Goal: Navigation & Orientation: Find specific page/section

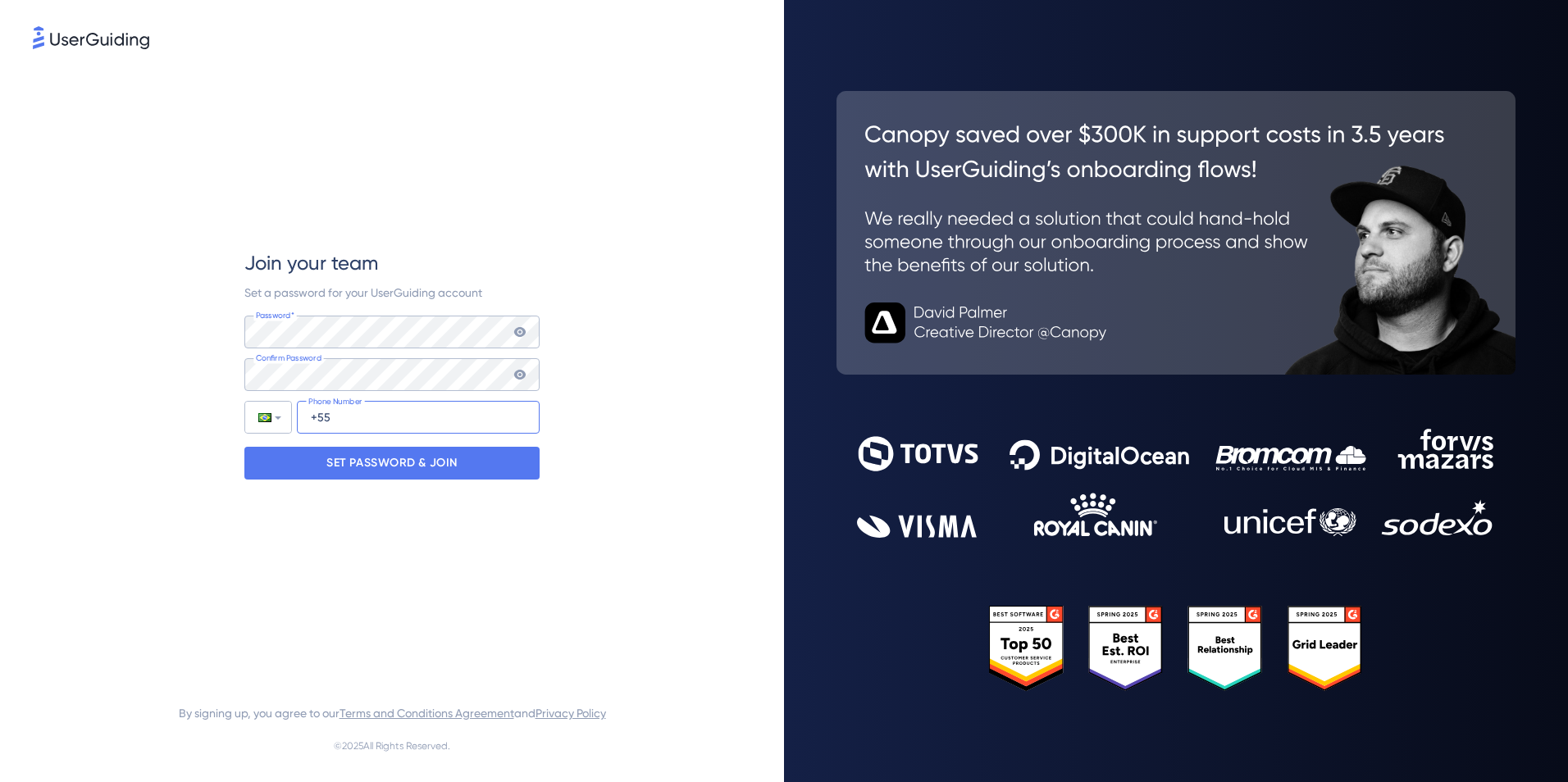
click at [362, 409] on input "+55" at bounding box center [418, 417] width 242 height 32
type input "[PHONE_NUMBER]"
click at [395, 464] on p "SET PASSWORD & JOIN" at bounding box center [392, 463] width 131 height 26
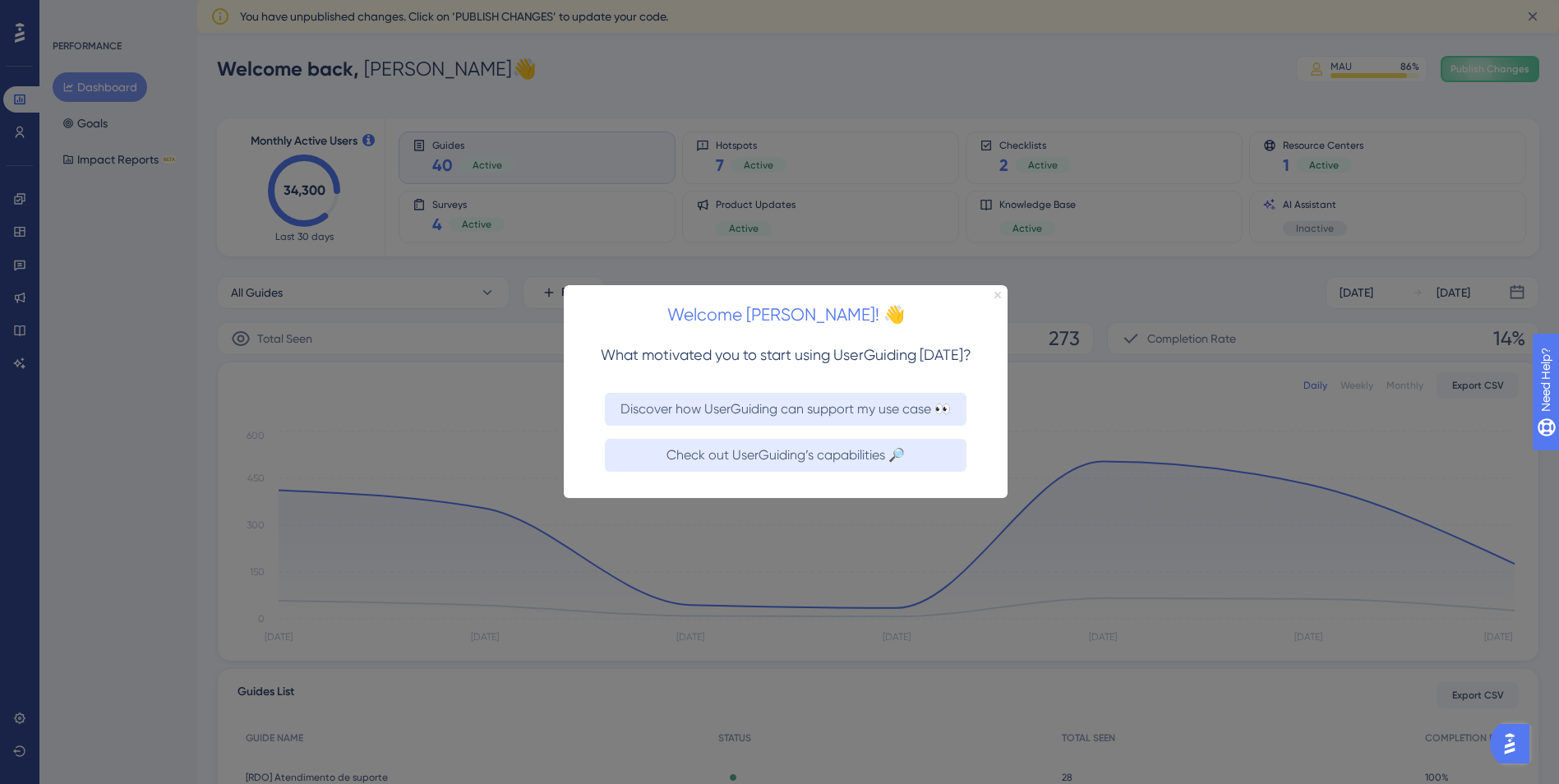
click at [998, 293] on icon "Close Preview" at bounding box center [998, 295] width 7 height 7
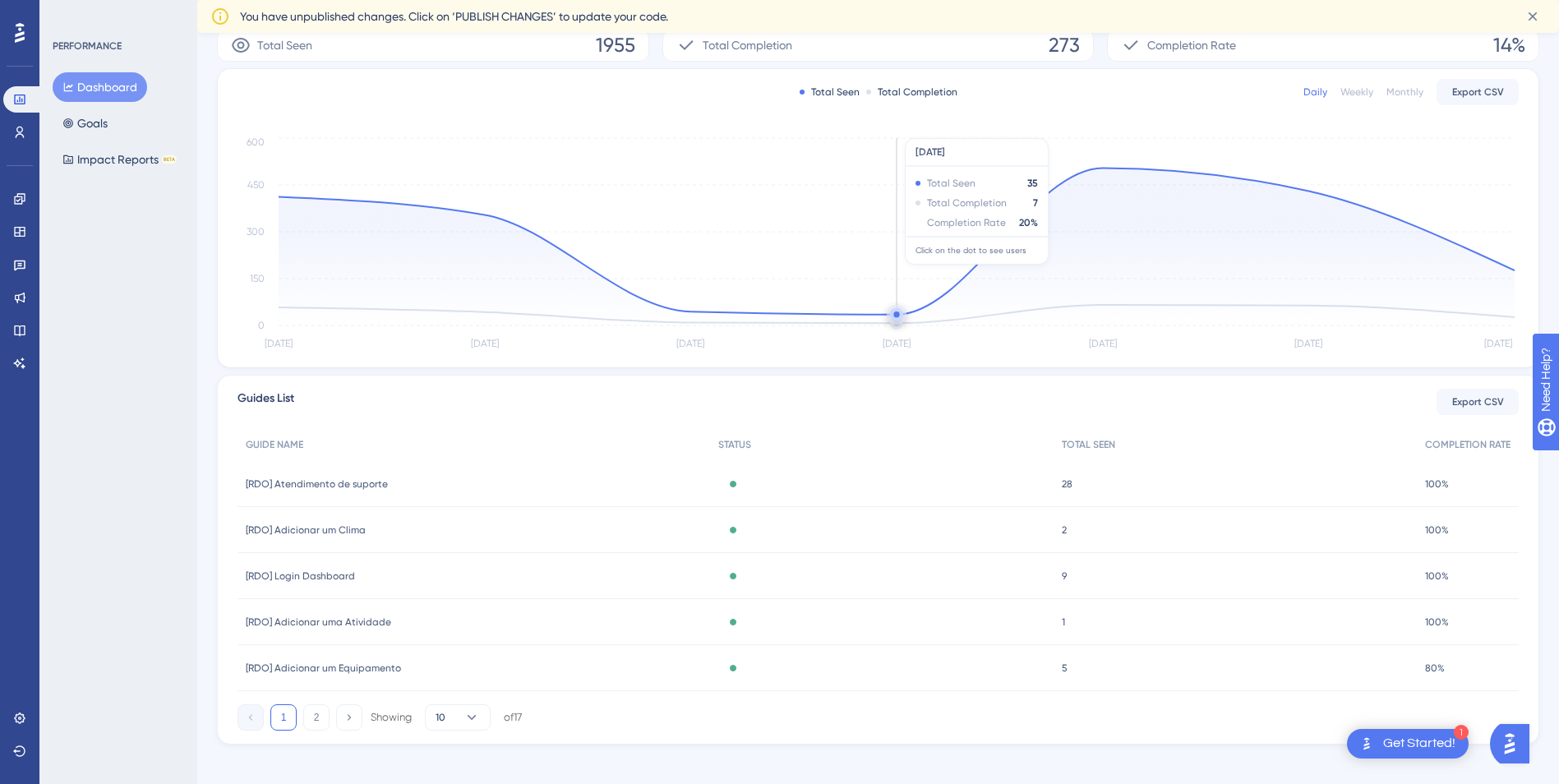
scroll to position [306, 0]
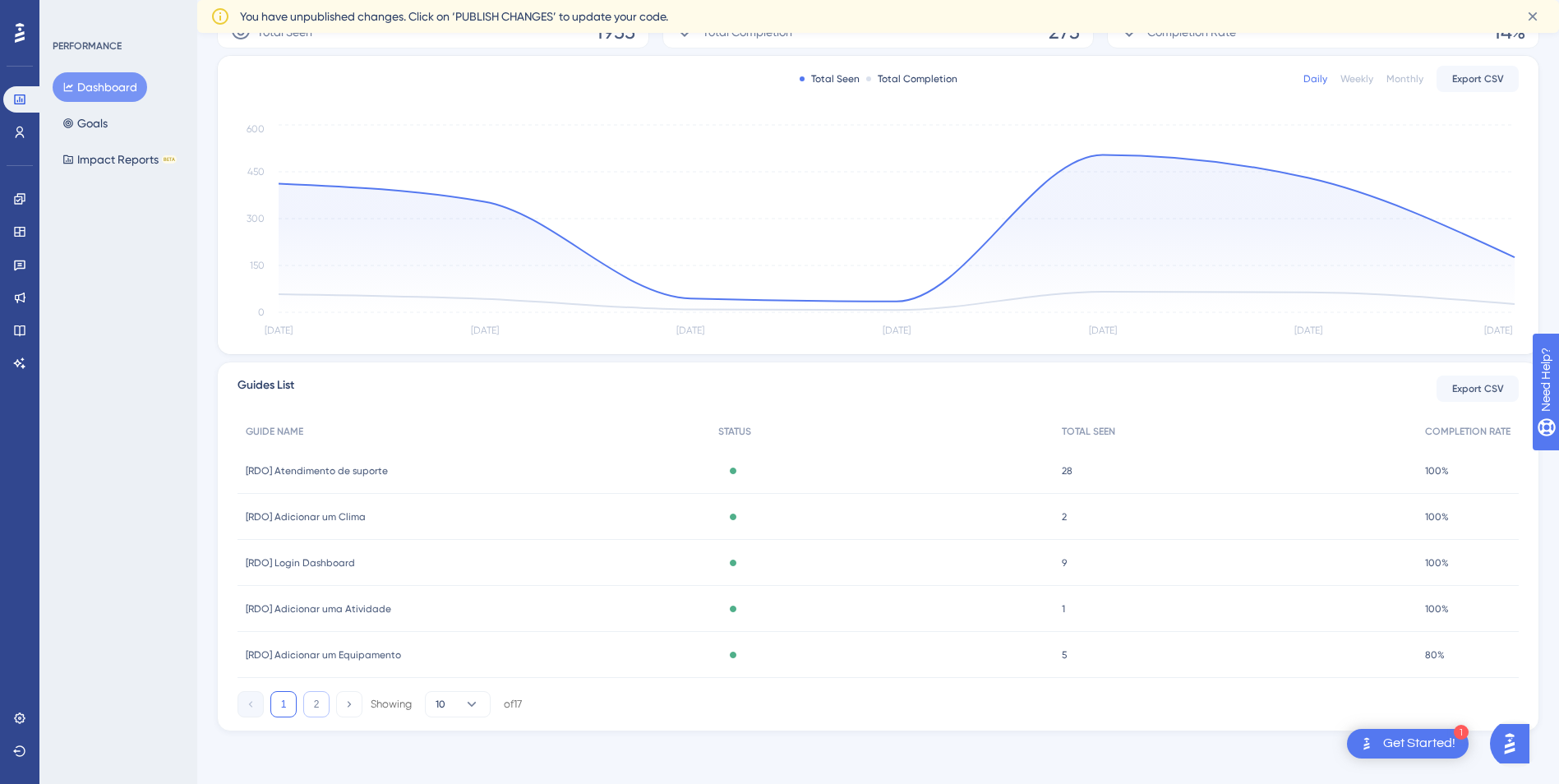
click at [312, 704] on button "2" at bounding box center [316, 704] width 27 height 27
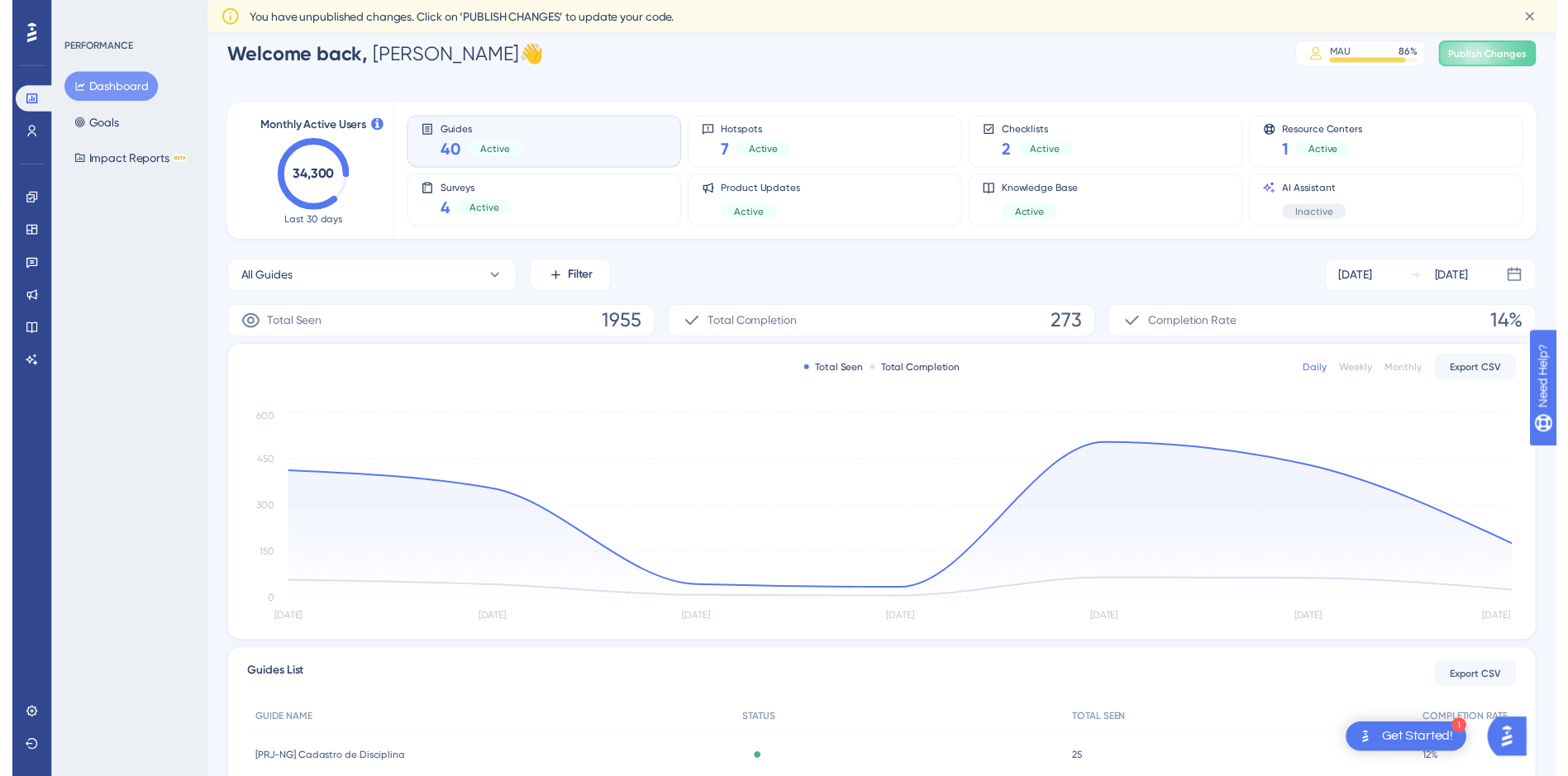
scroll to position [0, 0]
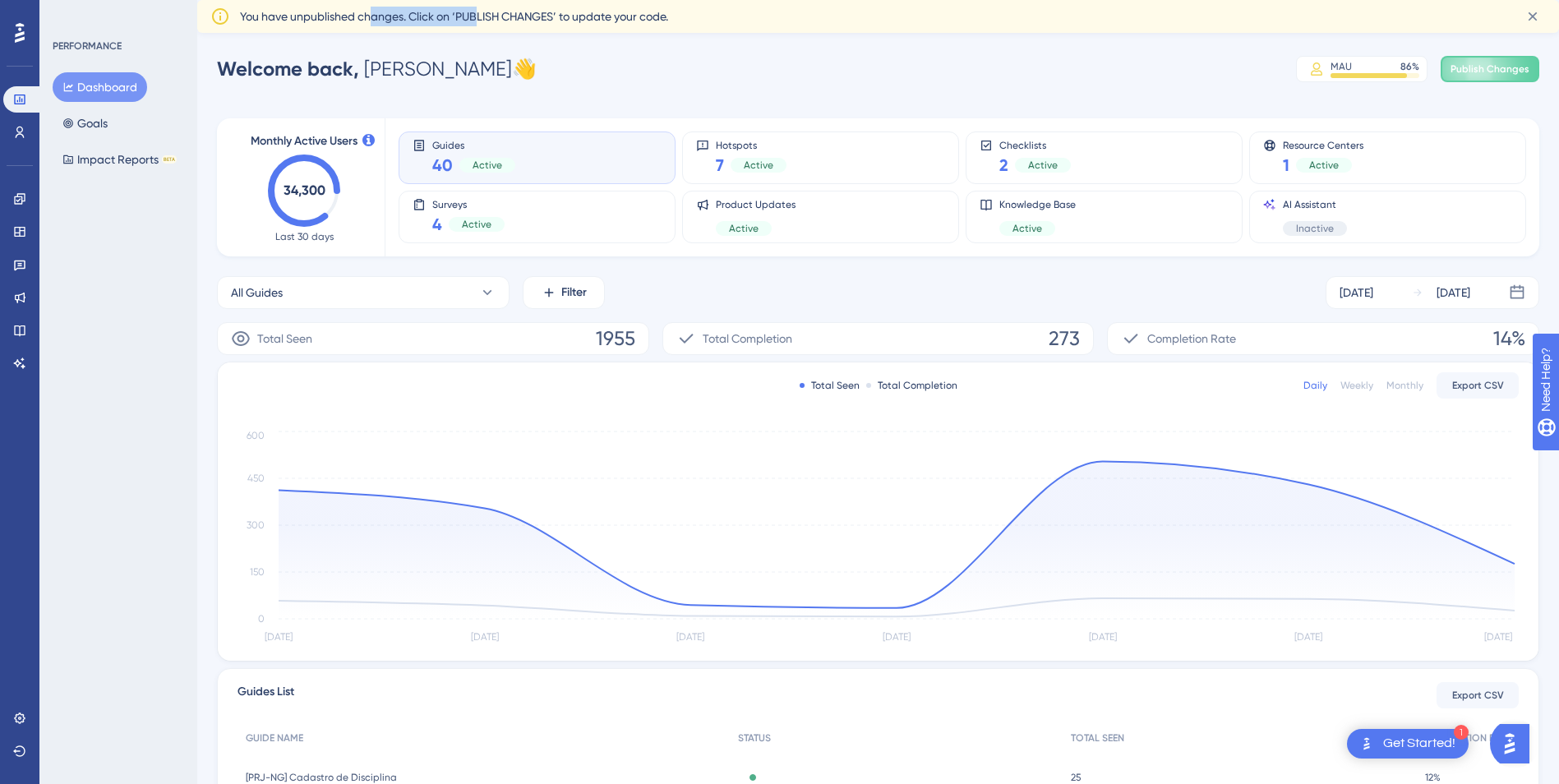
drag, startPoint x: 370, startPoint y: 17, endPoint x: 475, endPoint y: 17, distance: 105.0
click at [475, 17] on span "You have unpublished changes. Click on ‘PUBLISH CHANGES’ to update your code." at bounding box center [454, 16] width 428 height 20
click at [1529, 15] on icon at bounding box center [1532, 16] width 16 height 16
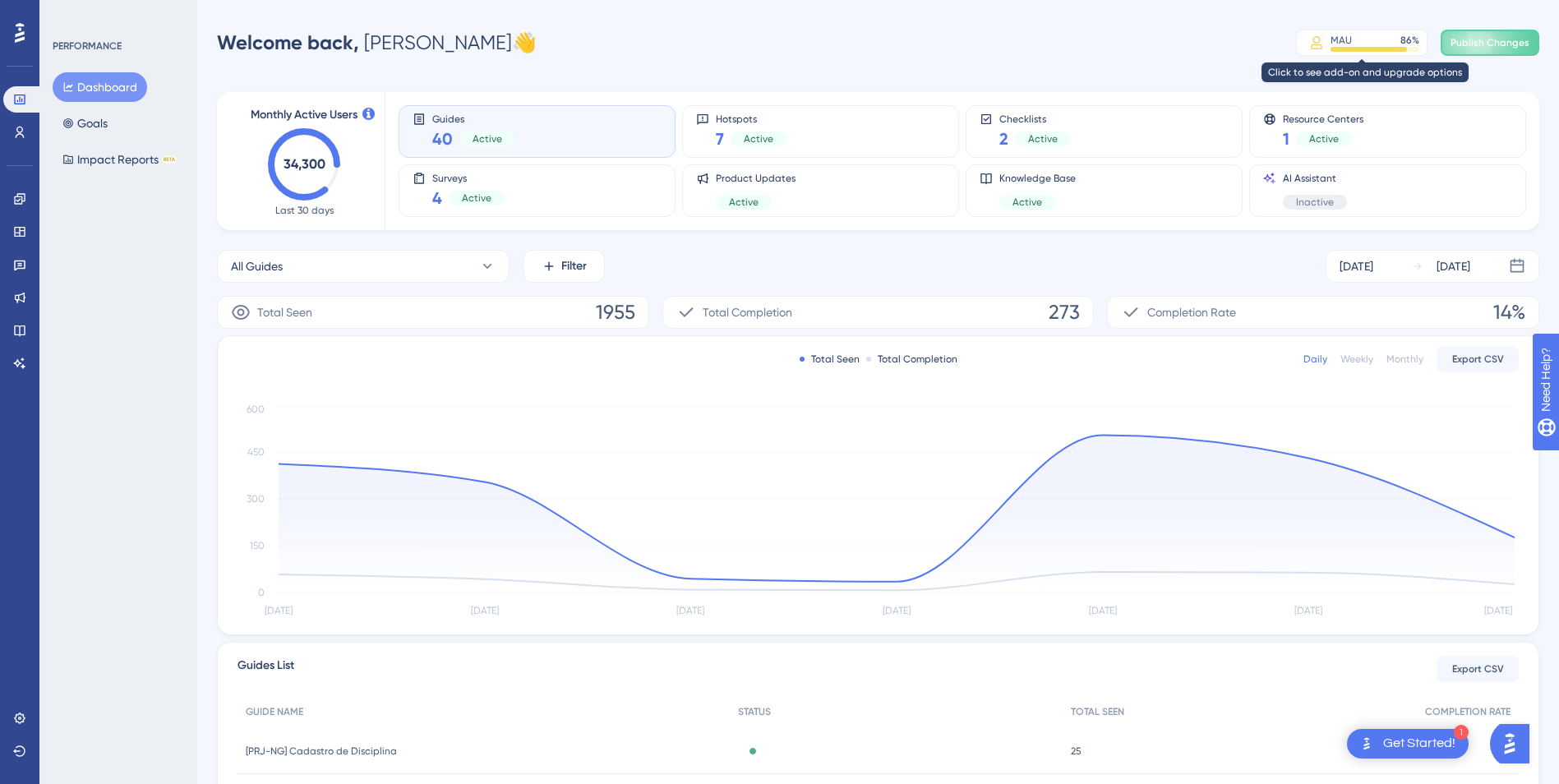
drag, startPoint x: 1355, startPoint y: 45, endPoint x: 1147, endPoint y: 30, distance: 208.5
click at [1146, 29] on div "Welcome back, [PERSON_NAME] 👋 [PERSON_NAME] 86 % Click to see add-on and upgrad…" at bounding box center [878, 43] width 1322 height 32
click at [1338, 45] on div "MAU" at bounding box center [1341, 39] width 21 height 13
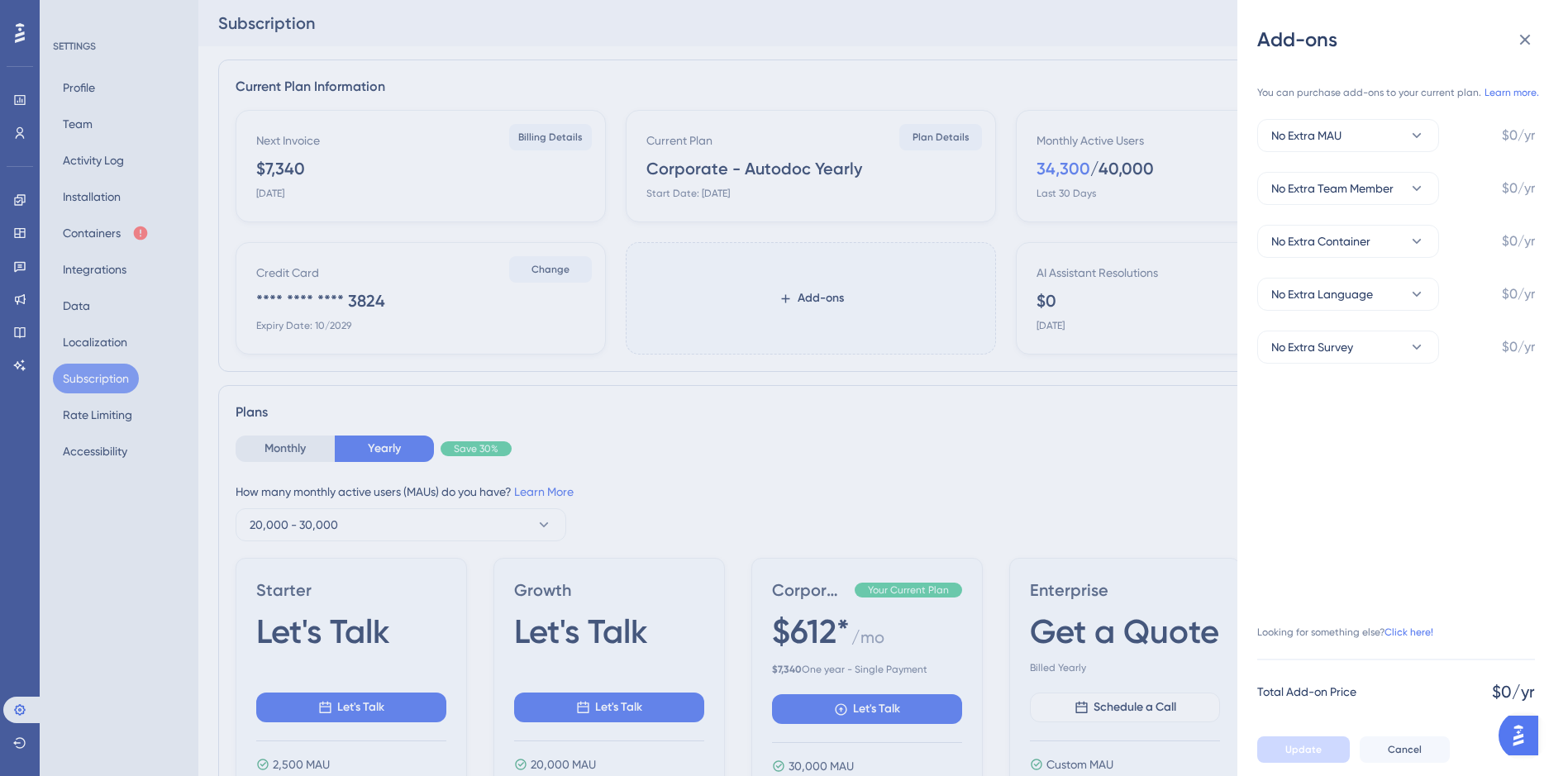
drag, startPoint x: 705, startPoint y: 169, endPoint x: 814, endPoint y: 170, distance: 109.0
click at [814, 170] on div "Add-ons You can purchase add-ons to your current plan. Learn more. No Extra MAU…" at bounding box center [784, 388] width 1568 height 776
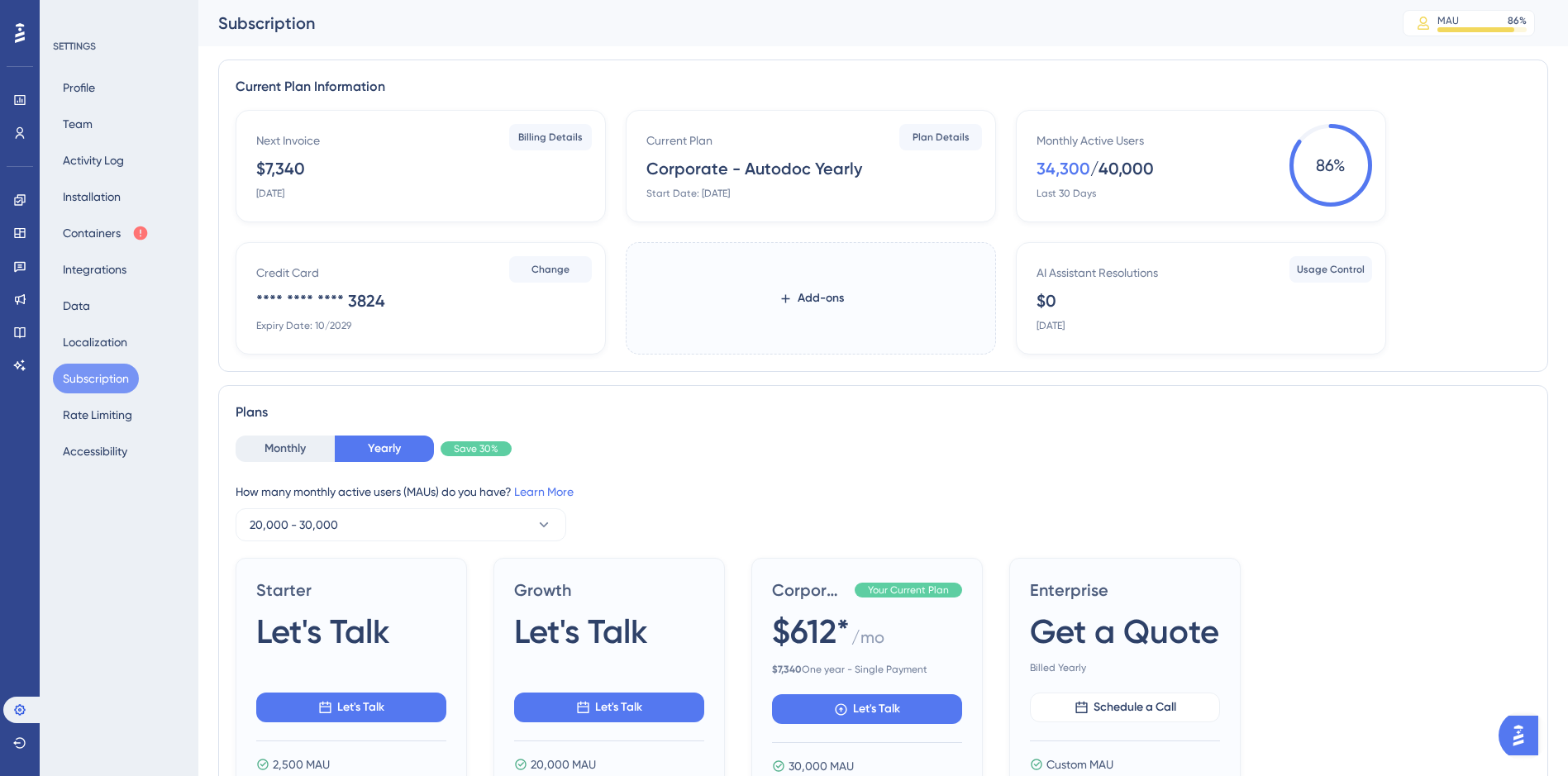
drag, startPoint x: 334, startPoint y: 172, endPoint x: 231, endPoint y: 174, distance: 103.0
click at [231, 174] on div "Current Plan Information Next Invoice $7,340 [DATE] Billing Details Current Pla…" at bounding box center [883, 215] width 1330 height 312
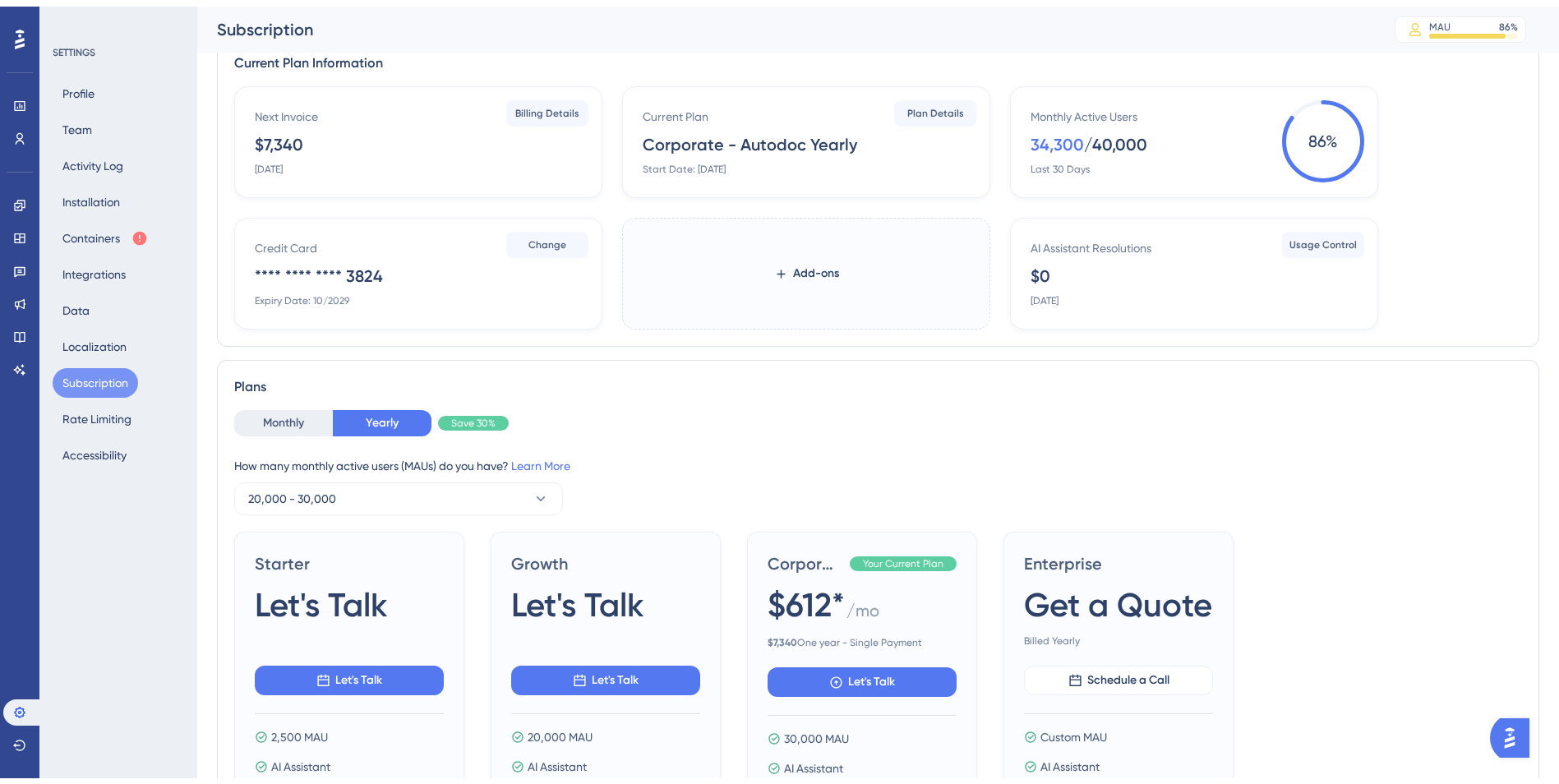
scroll to position [82, 0]
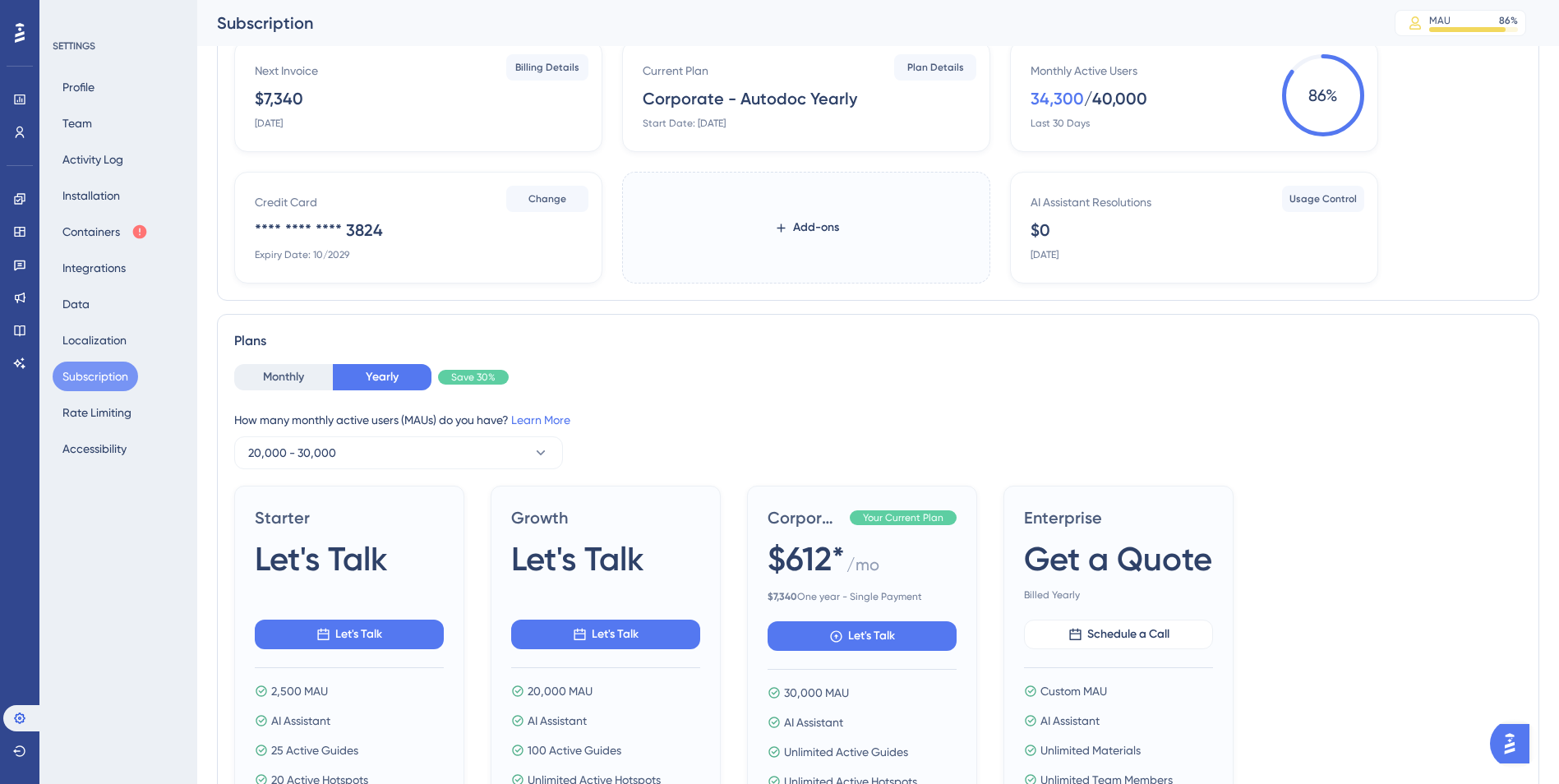
drag, startPoint x: 1137, startPoint y: 105, endPoint x: 1073, endPoint y: 112, distance: 64.4
click at [1073, 112] on div "Monthly Active Users 34,300 / 40,000 Last 30 Days" at bounding box center [1197, 95] width 334 height 69
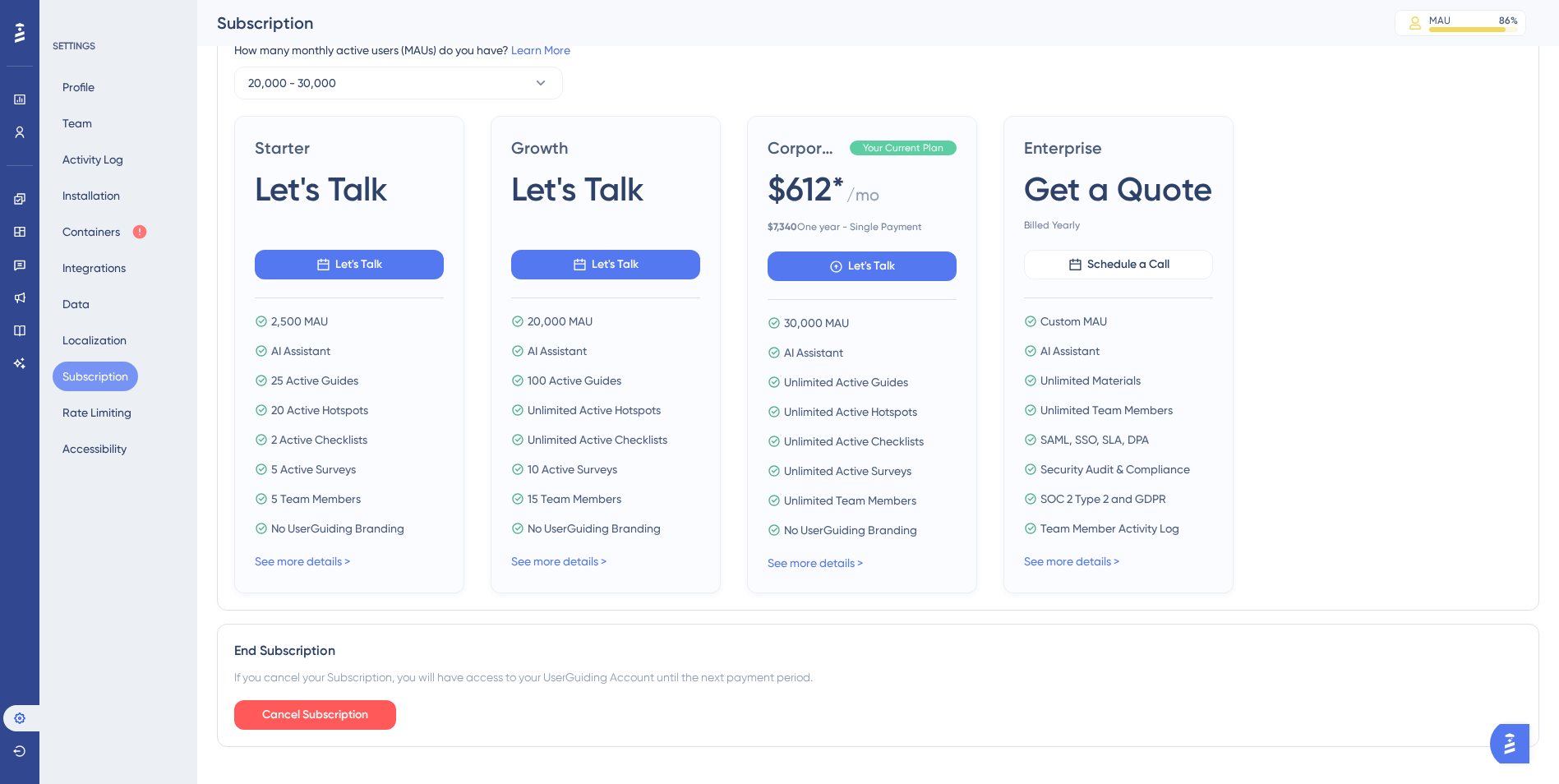
scroll to position [480, 0]
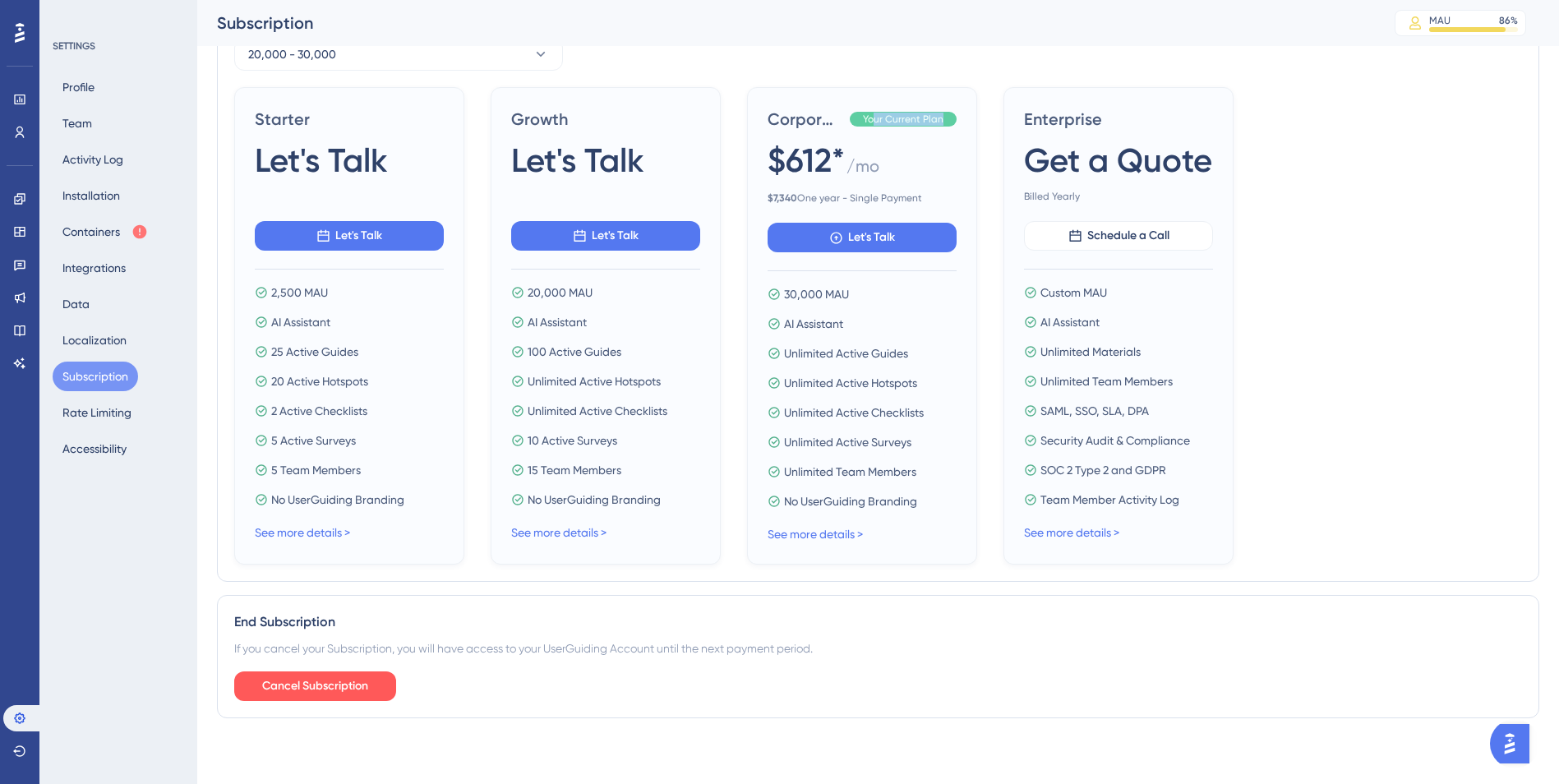
drag, startPoint x: 877, startPoint y: 116, endPoint x: 961, endPoint y: 118, distance: 84.0
click at [961, 118] on div "Corporate - Autodoc Your Current Plan $612* / mo $ 7,340 One year - Single Paym…" at bounding box center [862, 326] width 230 height 477
click at [1359, 206] on div "Starter Let's Talk Let's Talk 2,500 MAU AI Assistant 25 Active Guides 20 Active…" at bounding box center [878, 326] width 1288 height 477
drag, startPoint x: 105, startPoint y: 227, endPoint x: 137, endPoint y: 227, distance: 32.0
click at [105, 227] on button "Containers" at bounding box center [105, 232] width 105 height 30
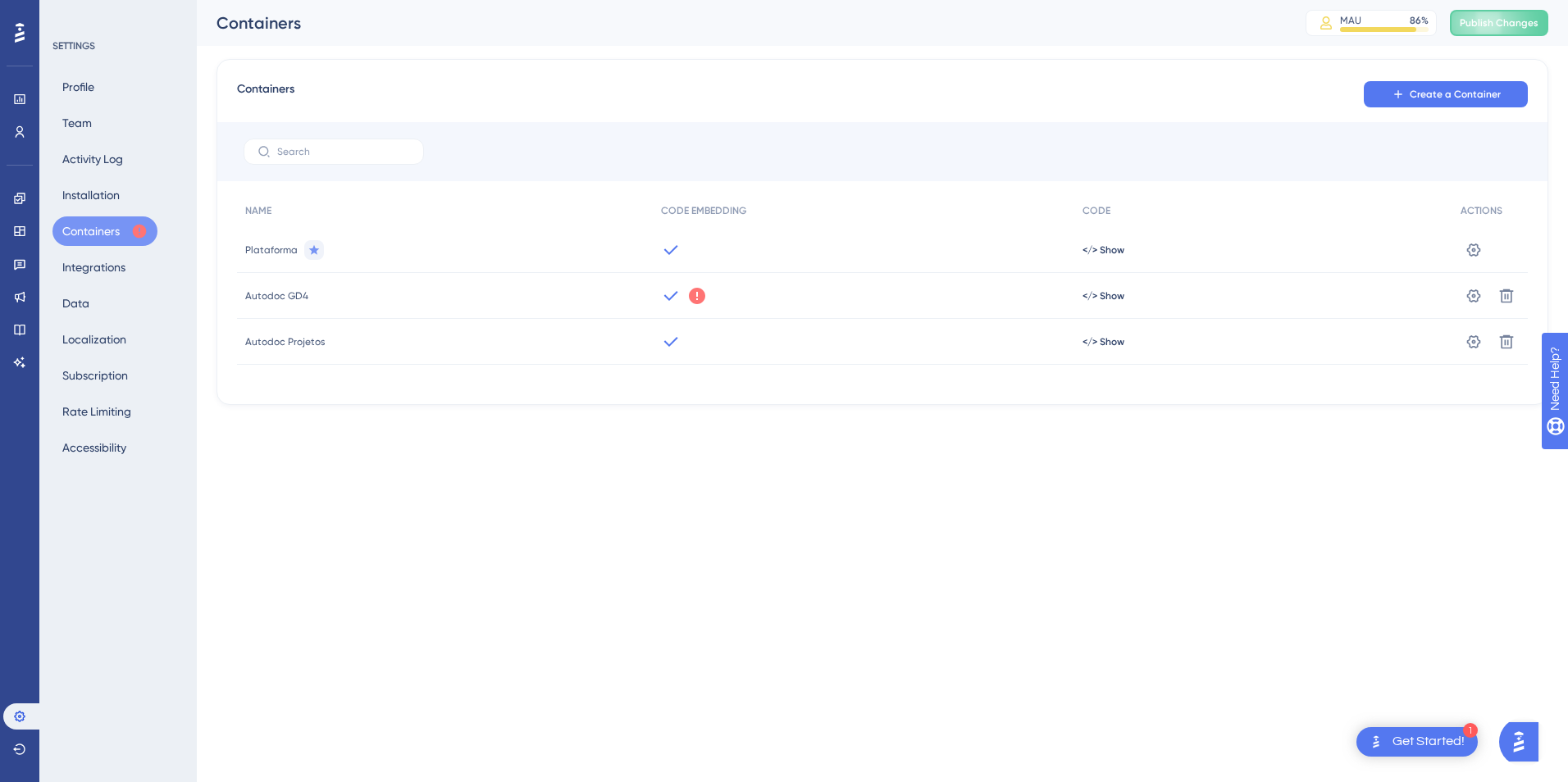
click at [695, 294] on icon at bounding box center [696, 295] width 20 height 20
click at [824, 370] on button "Got It" at bounding box center [805, 361] width 78 height 26
click at [273, 294] on span "Autodoc GD4" at bounding box center [276, 295] width 63 height 13
click at [282, 298] on span "Autodoc GD4" at bounding box center [276, 295] width 63 height 13
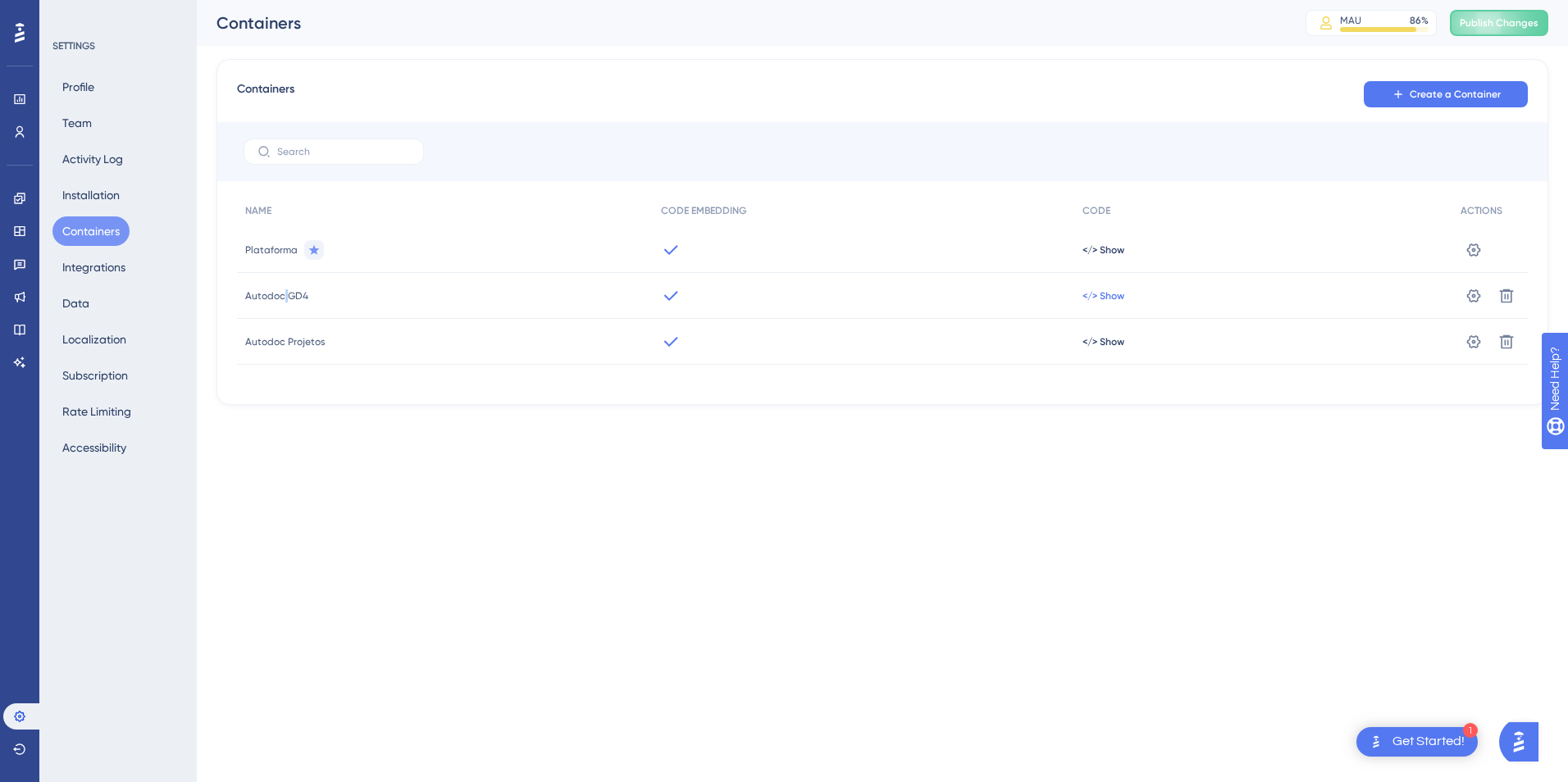
click at [1111, 296] on span "</> Show" at bounding box center [1103, 295] width 42 height 13
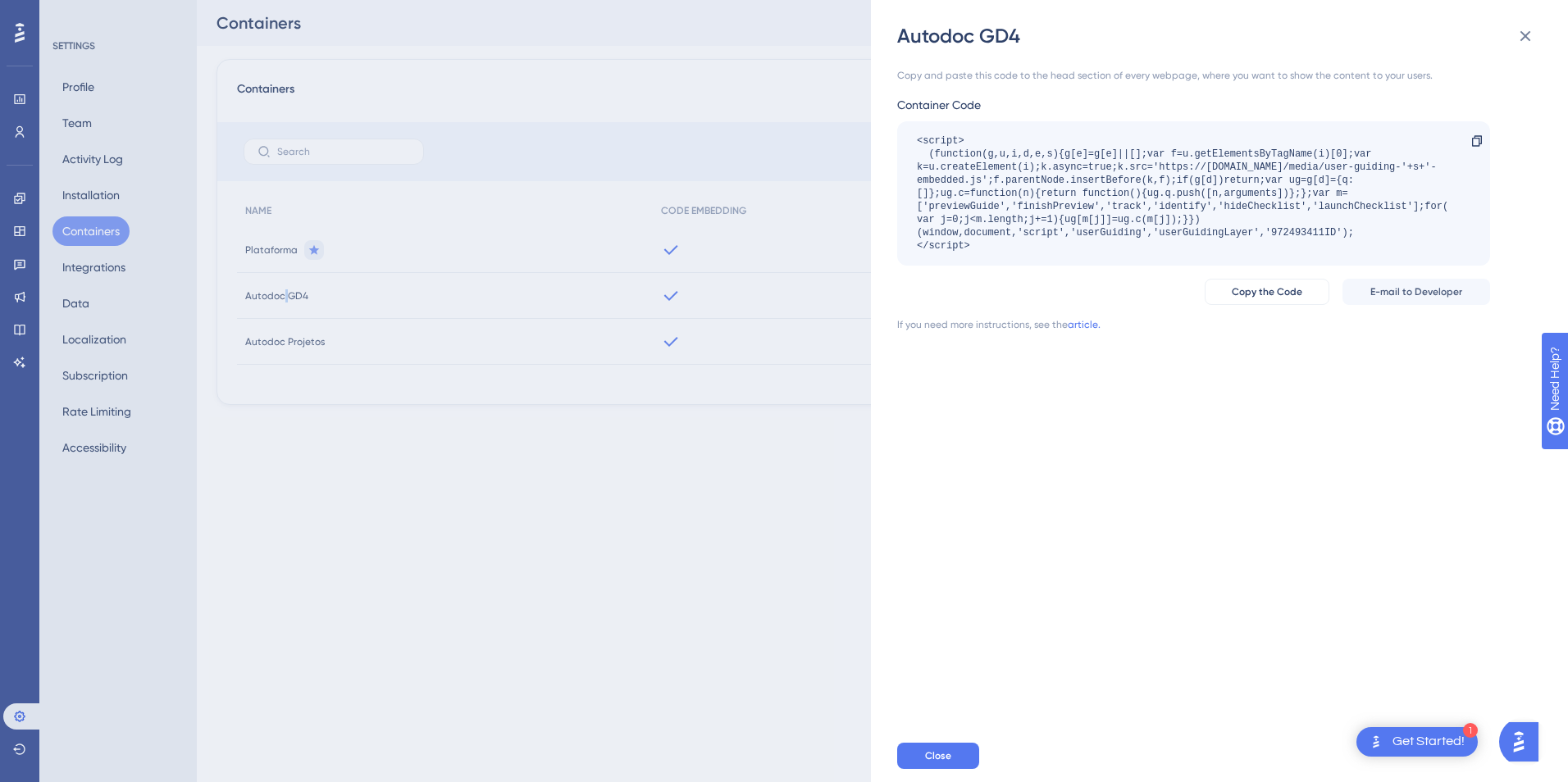
drag, startPoint x: 923, startPoint y: 142, endPoint x: 1044, endPoint y: 242, distance: 157.0
click at [1044, 242] on div "<script> (function(g,u,i,d,e,s){g[e]=g[e]||[];var f=u.getElementsByTagName(i)[0…" at bounding box center [1185, 194] width 537 height 118
drag, startPoint x: 1044, startPoint y: 242, endPoint x: 1047, endPoint y: 251, distance: 9.5
click at [1047, 251] on div "<script> (function(g,u,i,d,e,s){g[e]=g[e]||[];var f=u.getElementsByTagName(i)[0…" at bounding box center [1185, 194] width 537 height 118
click at [1524, 40] on icon at bounding box center [1524, 36] width 20 height 20
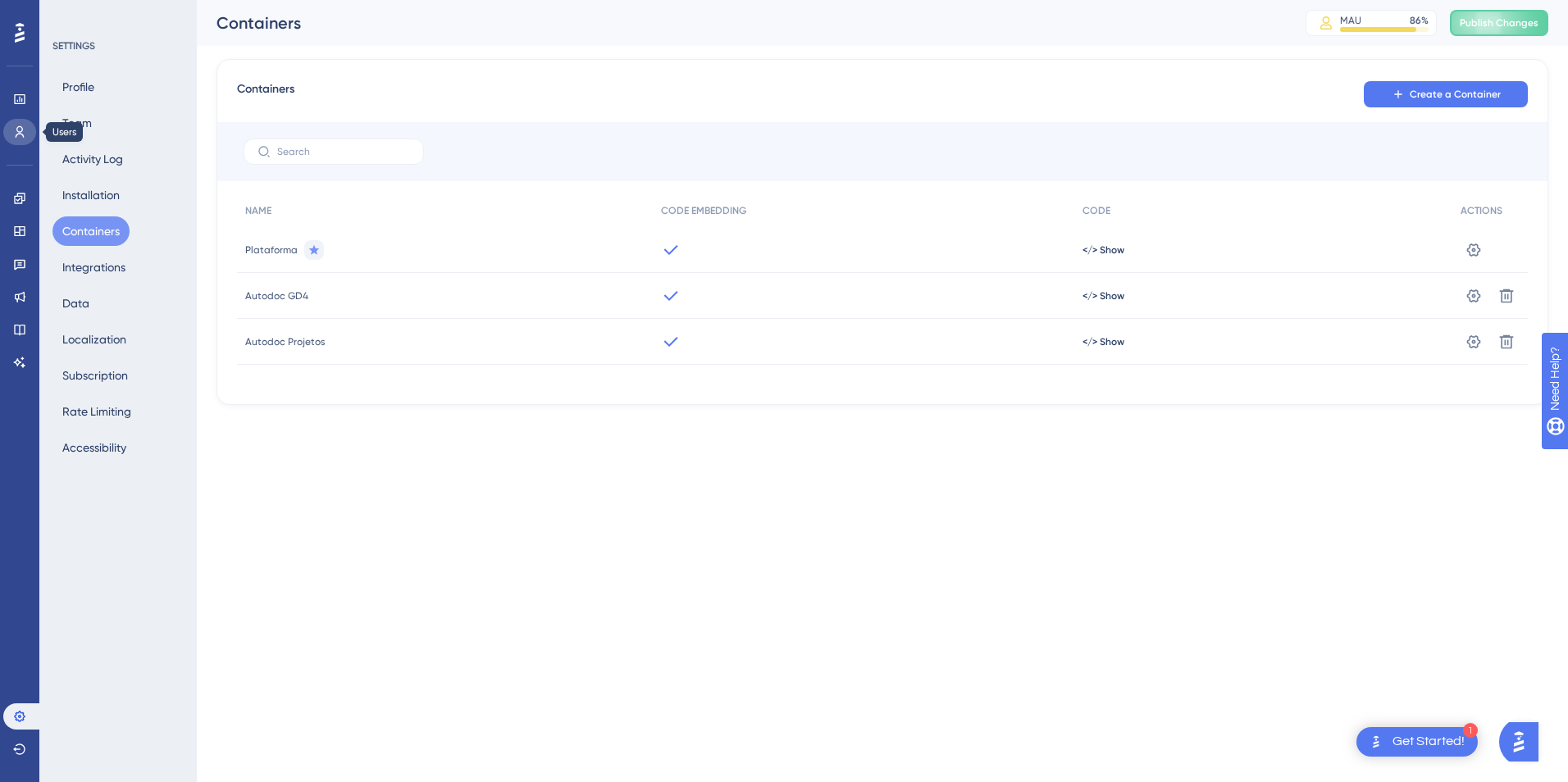
click at [15, 133] on icon at bounding box center [19, 131] width 13 height 13
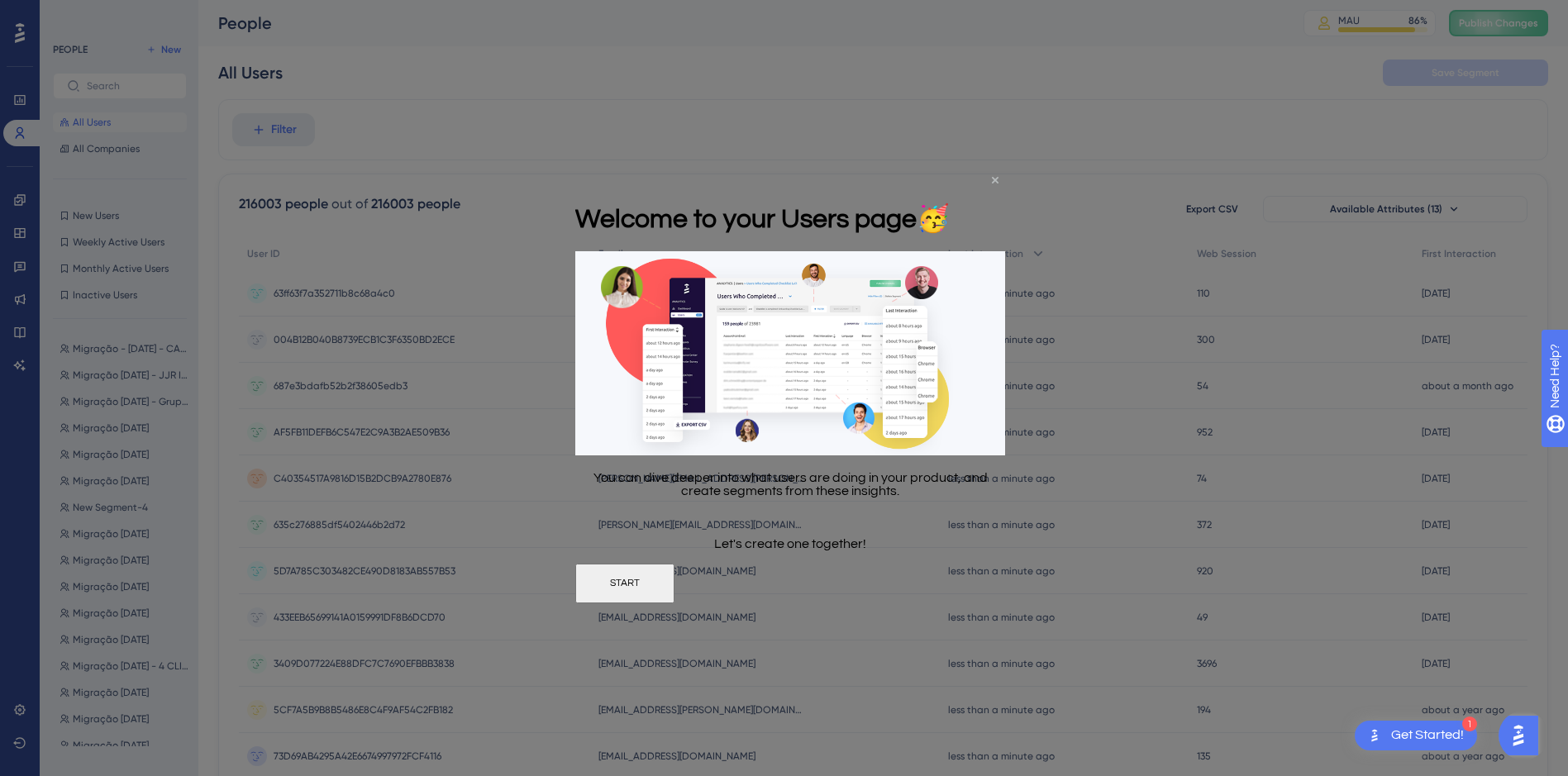
click at [995, 179] on icon "Close Preview" at bounding box center [995, 181] width 7 height 7
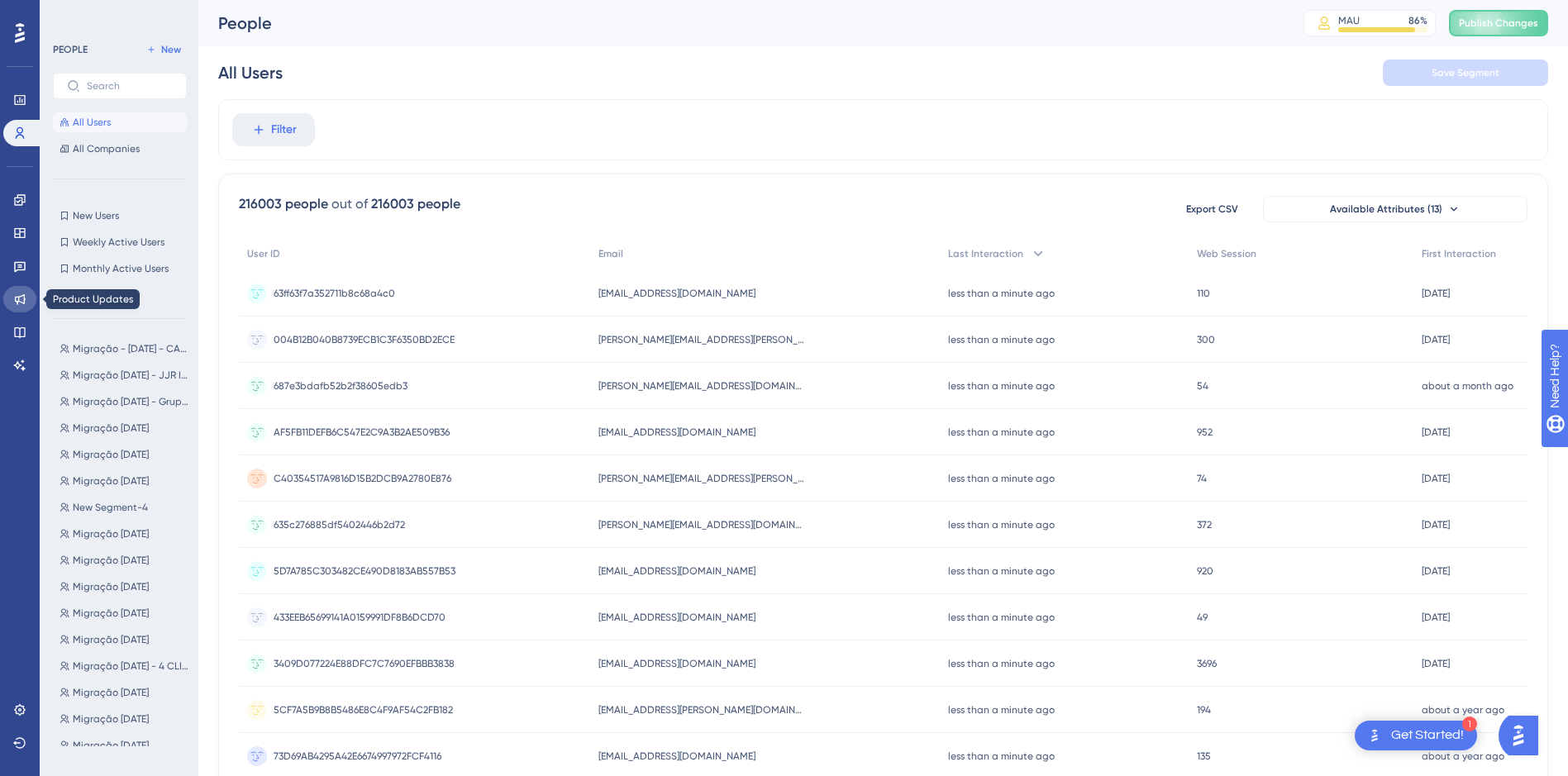
click at [19, 303] on icon at bounding box center [19, 299] width 13 height 13
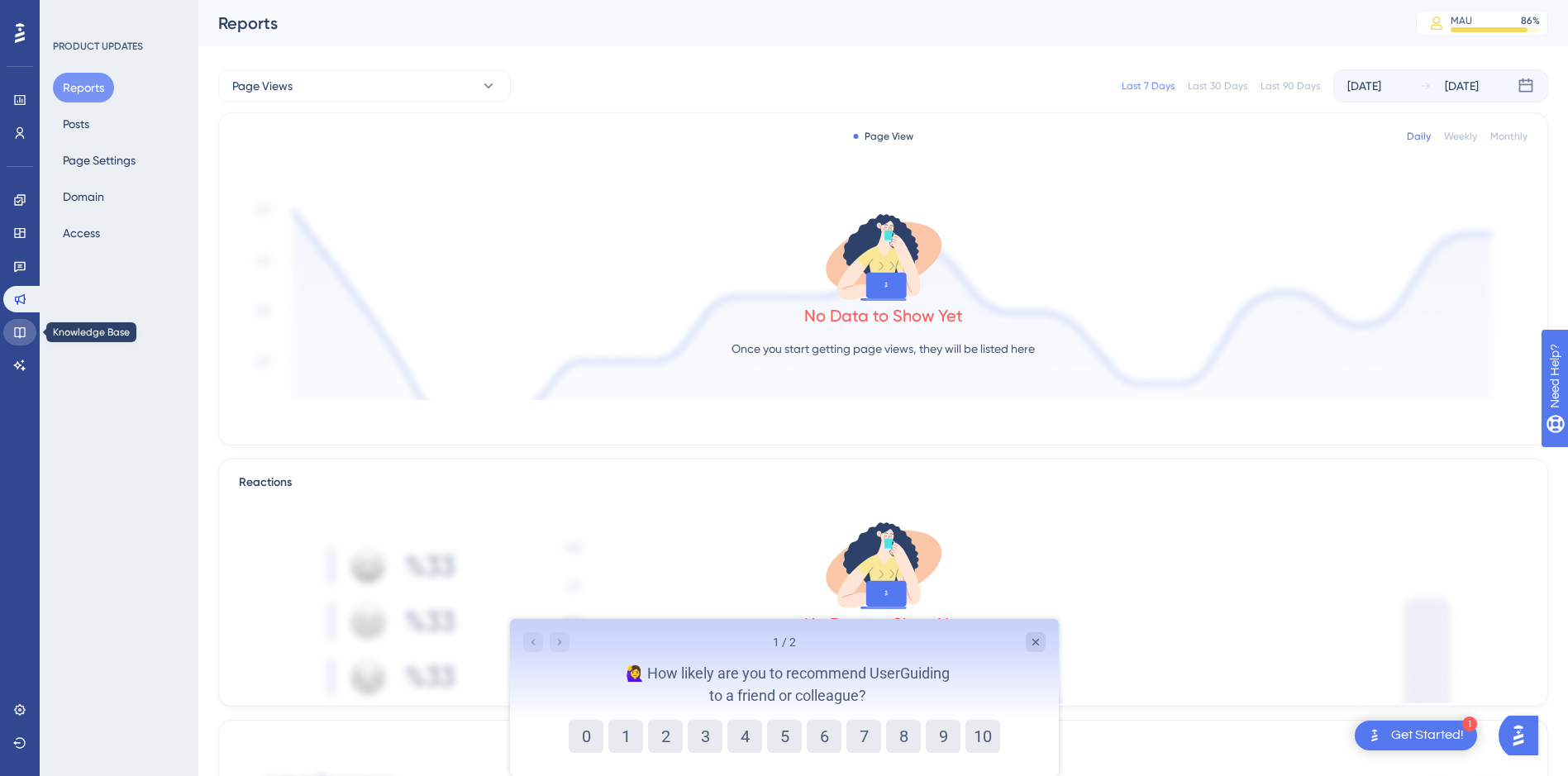
click at [18, 334] on icon at bounding box center [19, 332] width 13 height 13
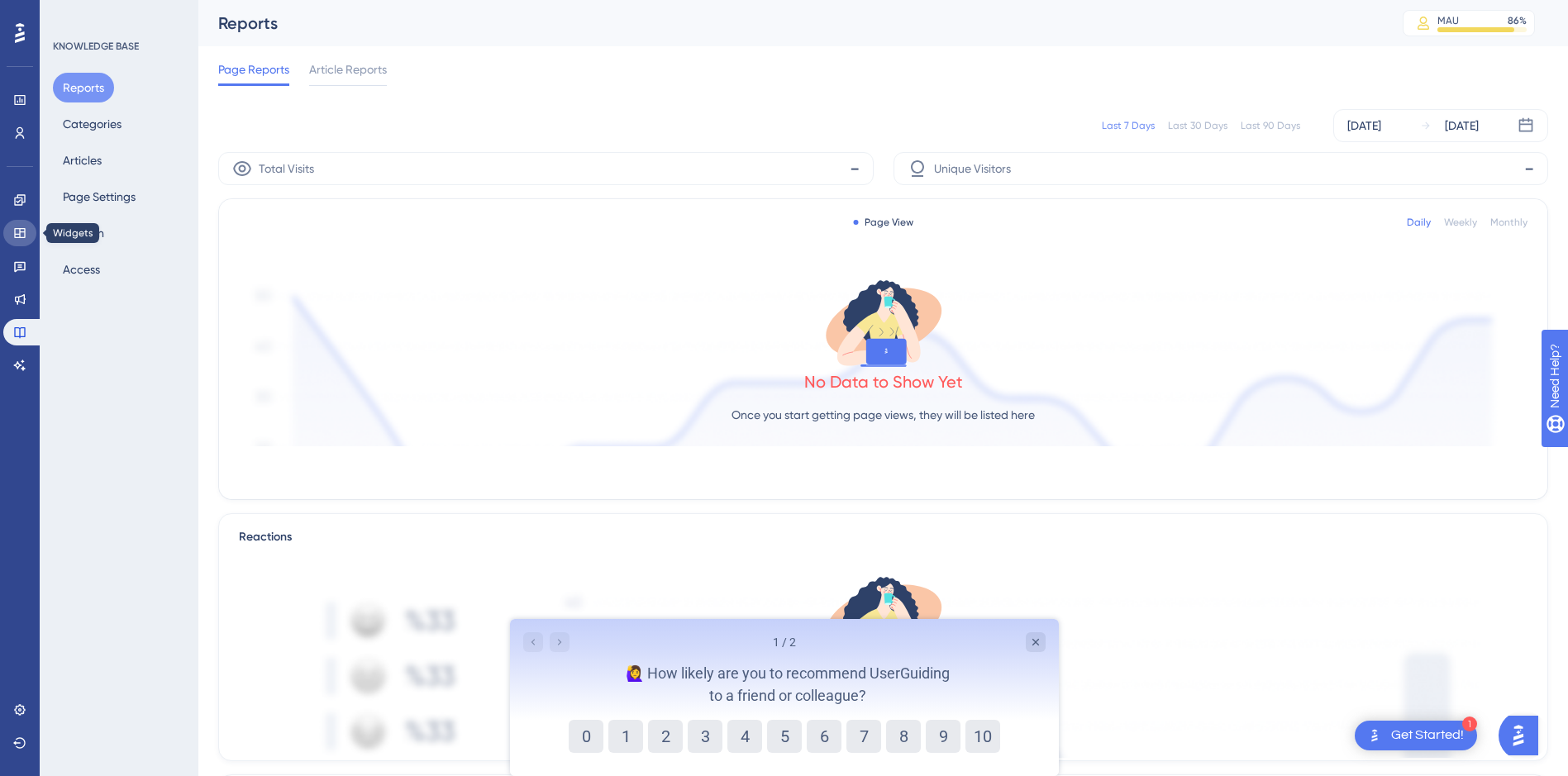
click at [19, 242] on link at bounding box center [20, 233] width 33 height 27
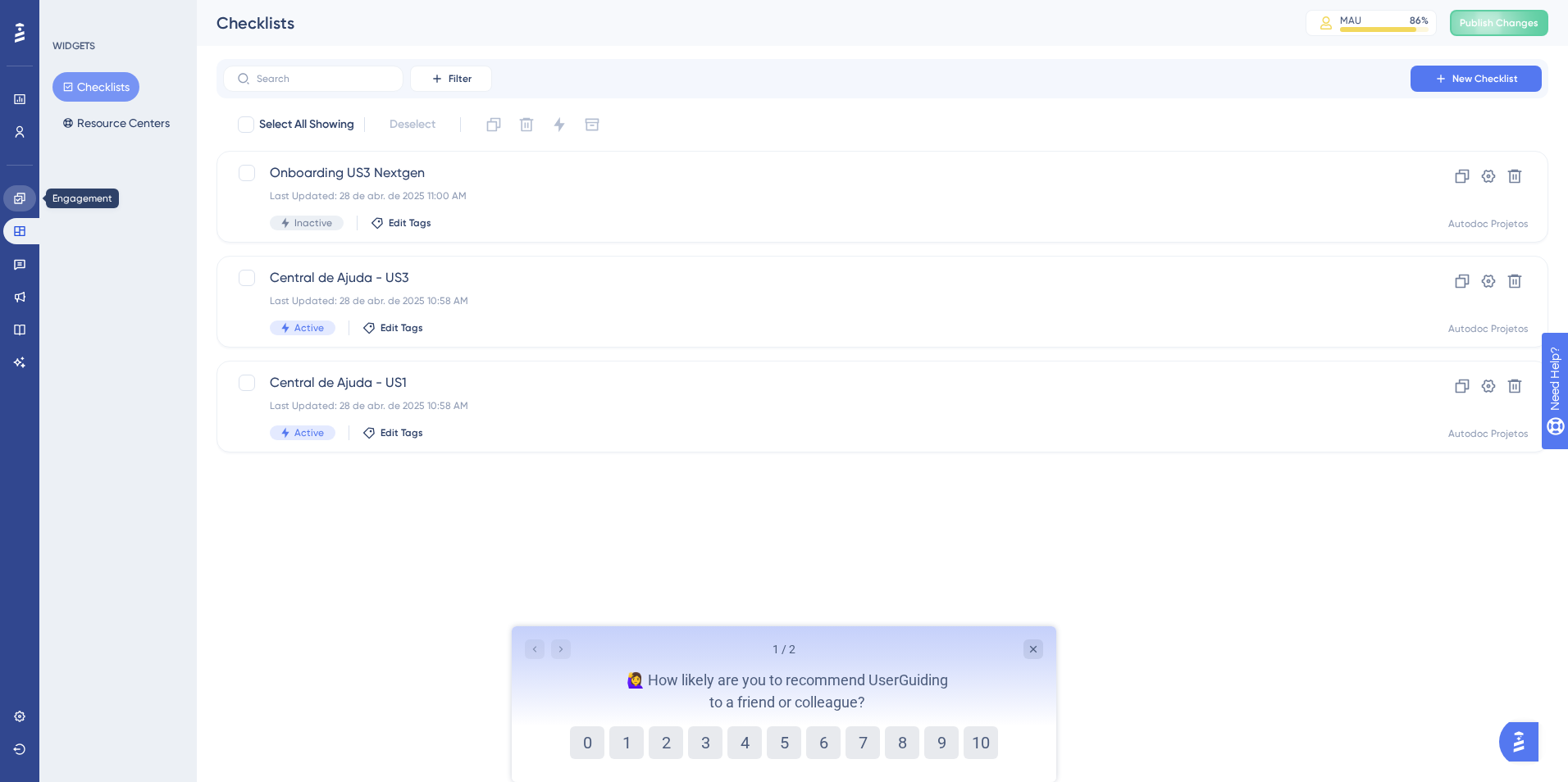
click at [16, 195] on icon at bounding box center [19, 198] width 13 height 13
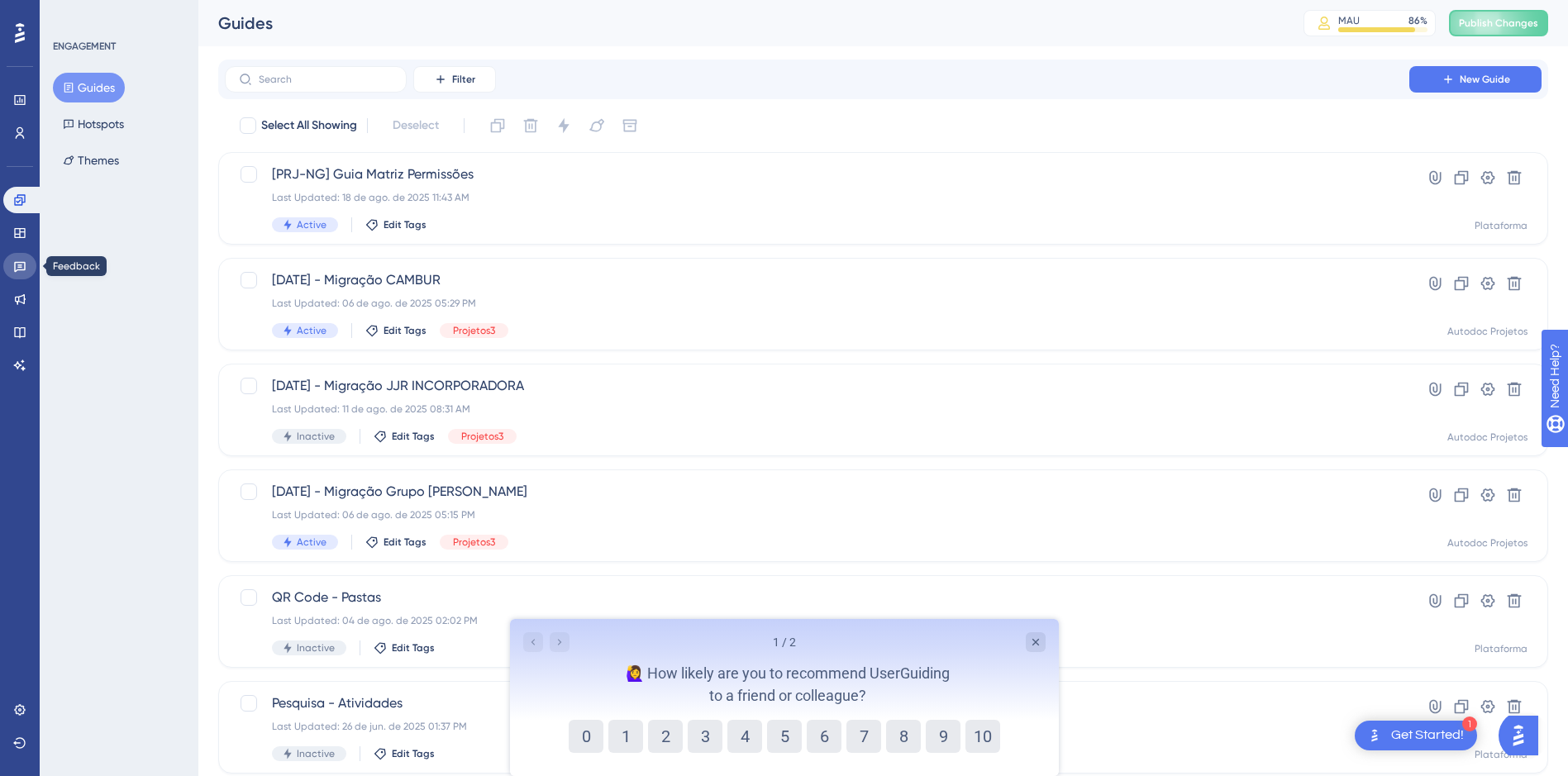
click at [26, 269] on icon at bounding box center [19, 266] width 13 height 13
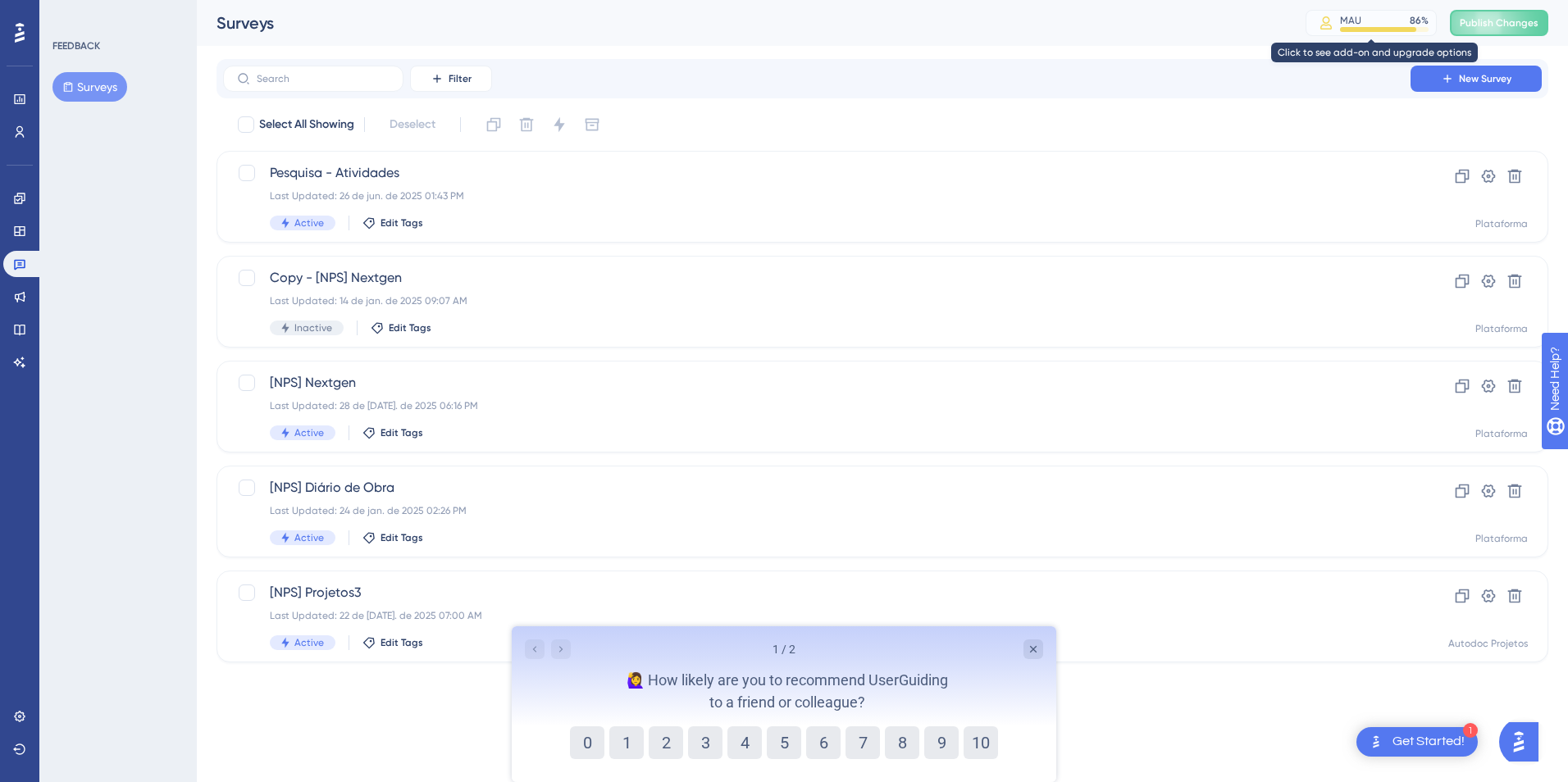
click at [1371, 24] on div "MAU 86 %" at bounding box center [1384, 20] width 89 height 13
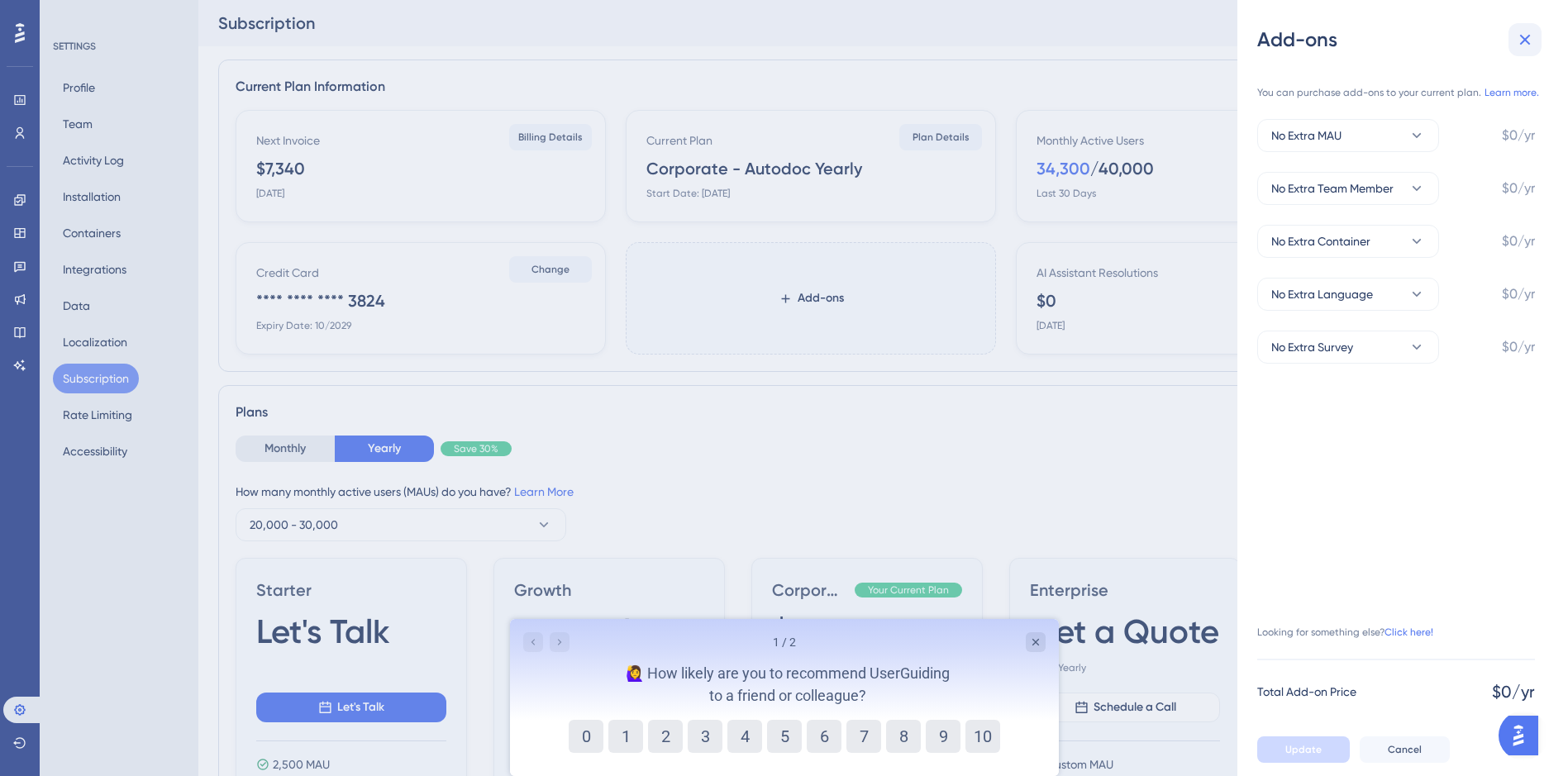
click at [1527, 37] on icon at bounding box center [1525, 40] width 10 height 10
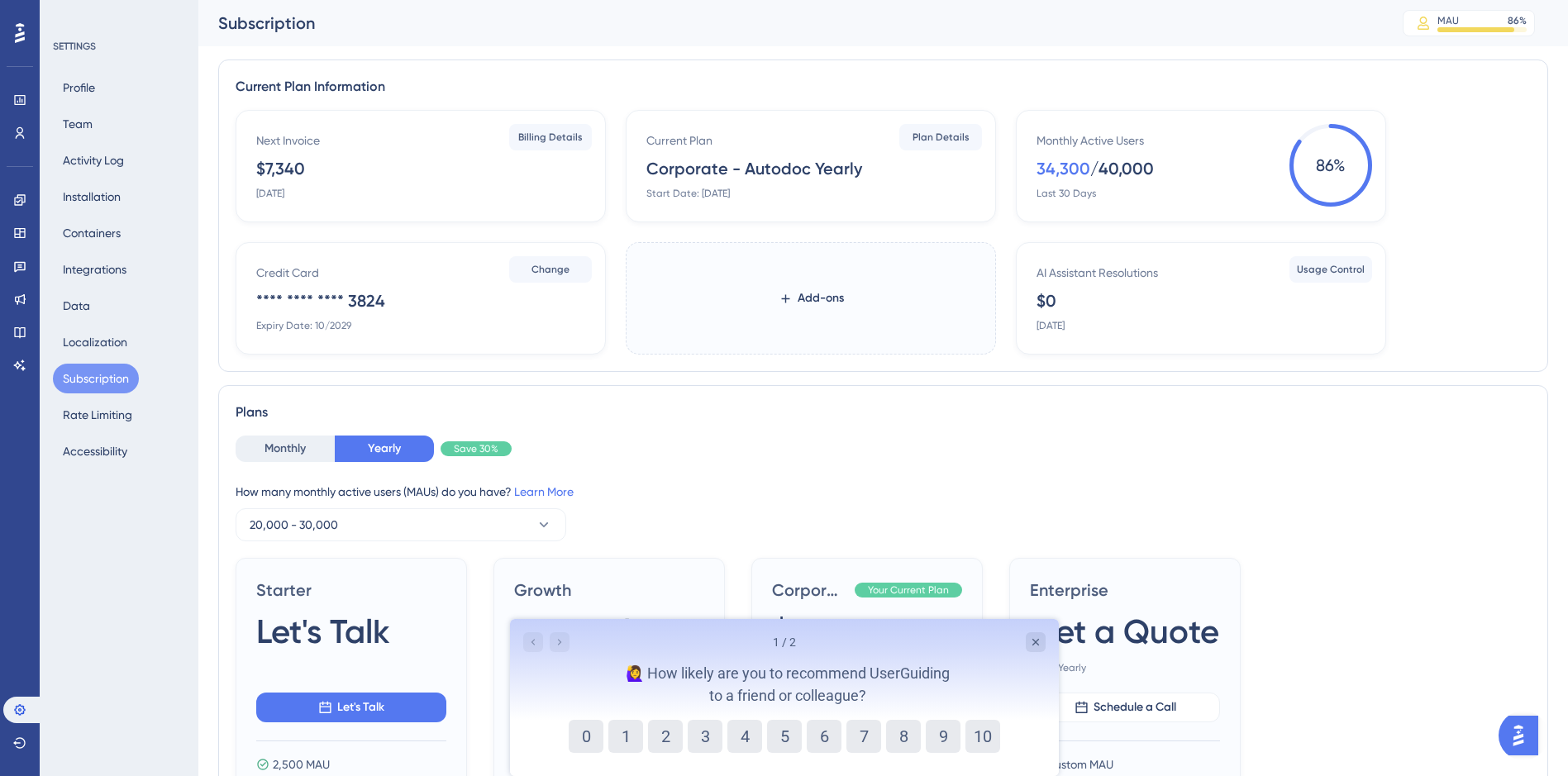
click at [1158, 442] on div "Monthly Yearly Save 30%" at bounding box center [883, 448] width 1295 height 27
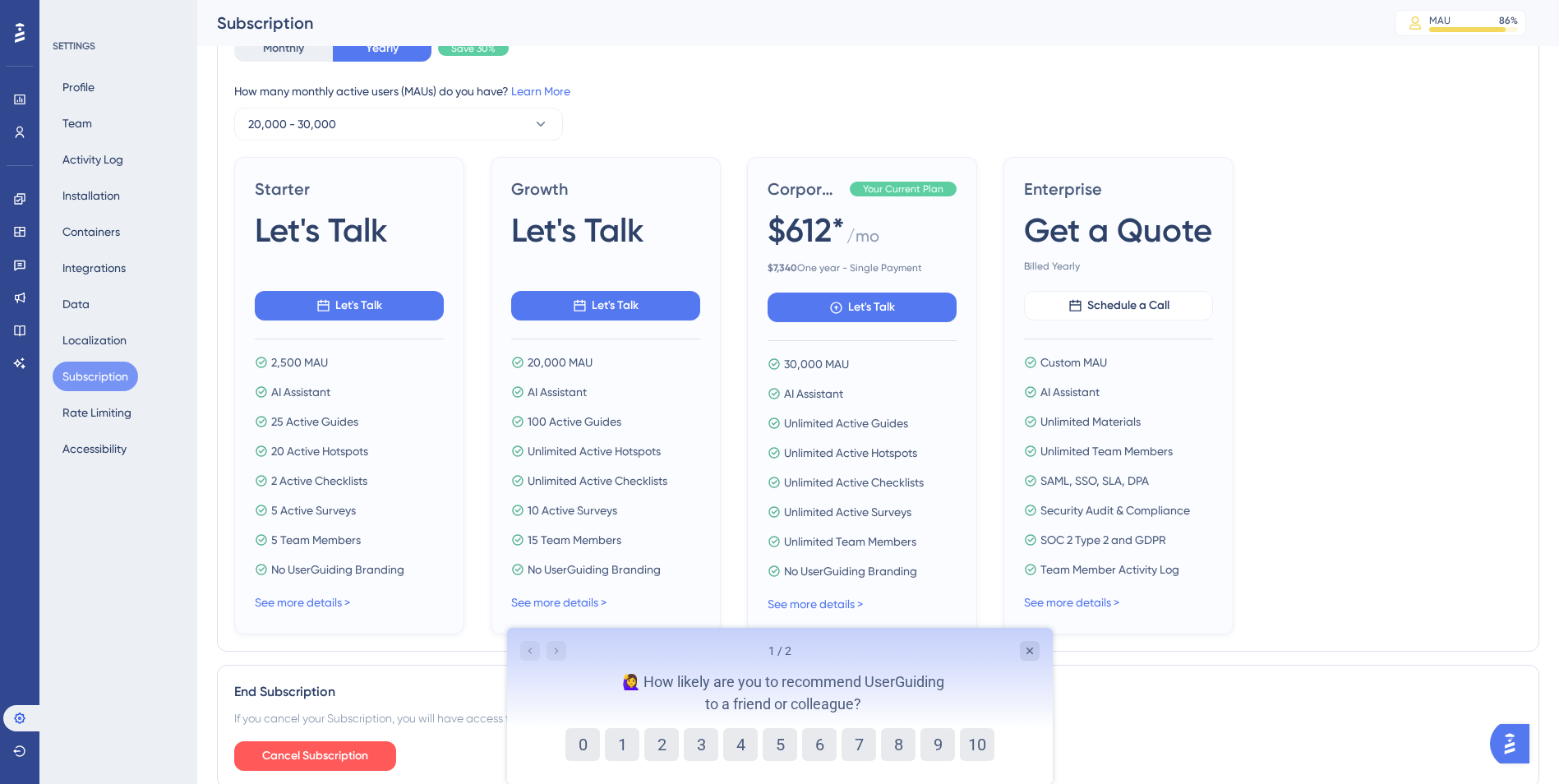
scroll to position [480, 0]
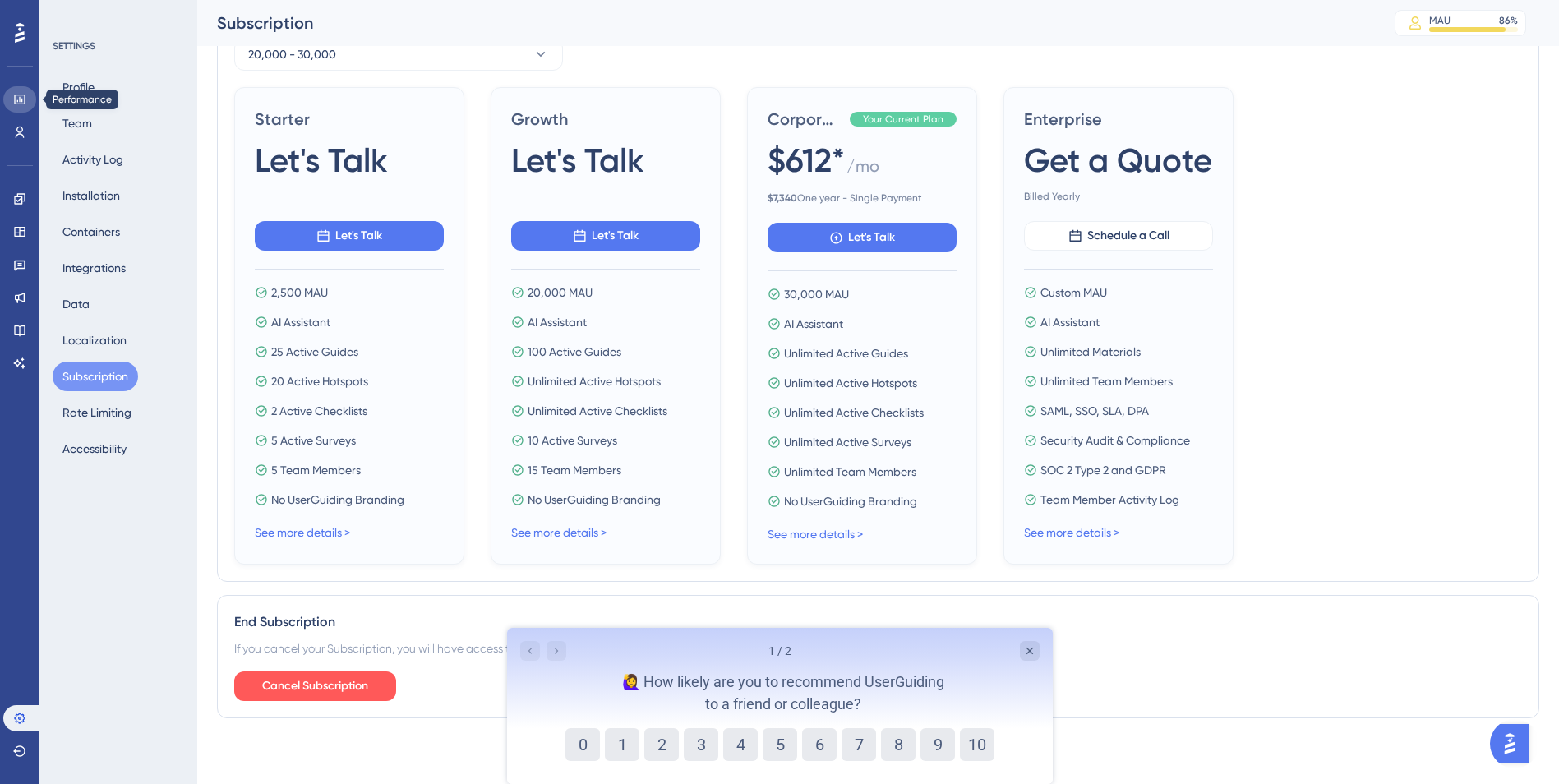
click at [16, 103] on icon at bounding box center [19, 100] width 10 height 10
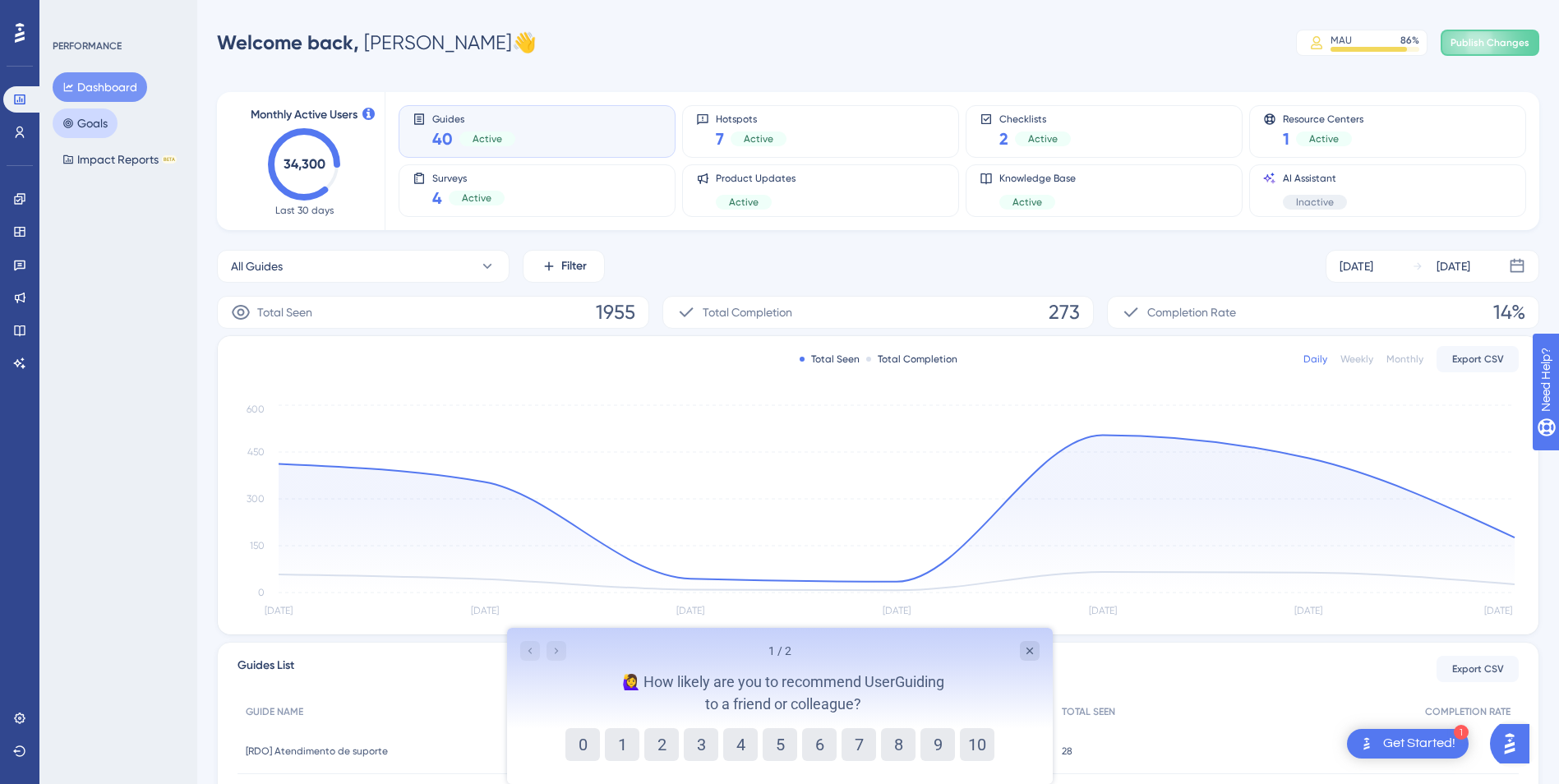
click at [107, 124] on button "Goals" at bounding box center [86, 123] width 65 height 30
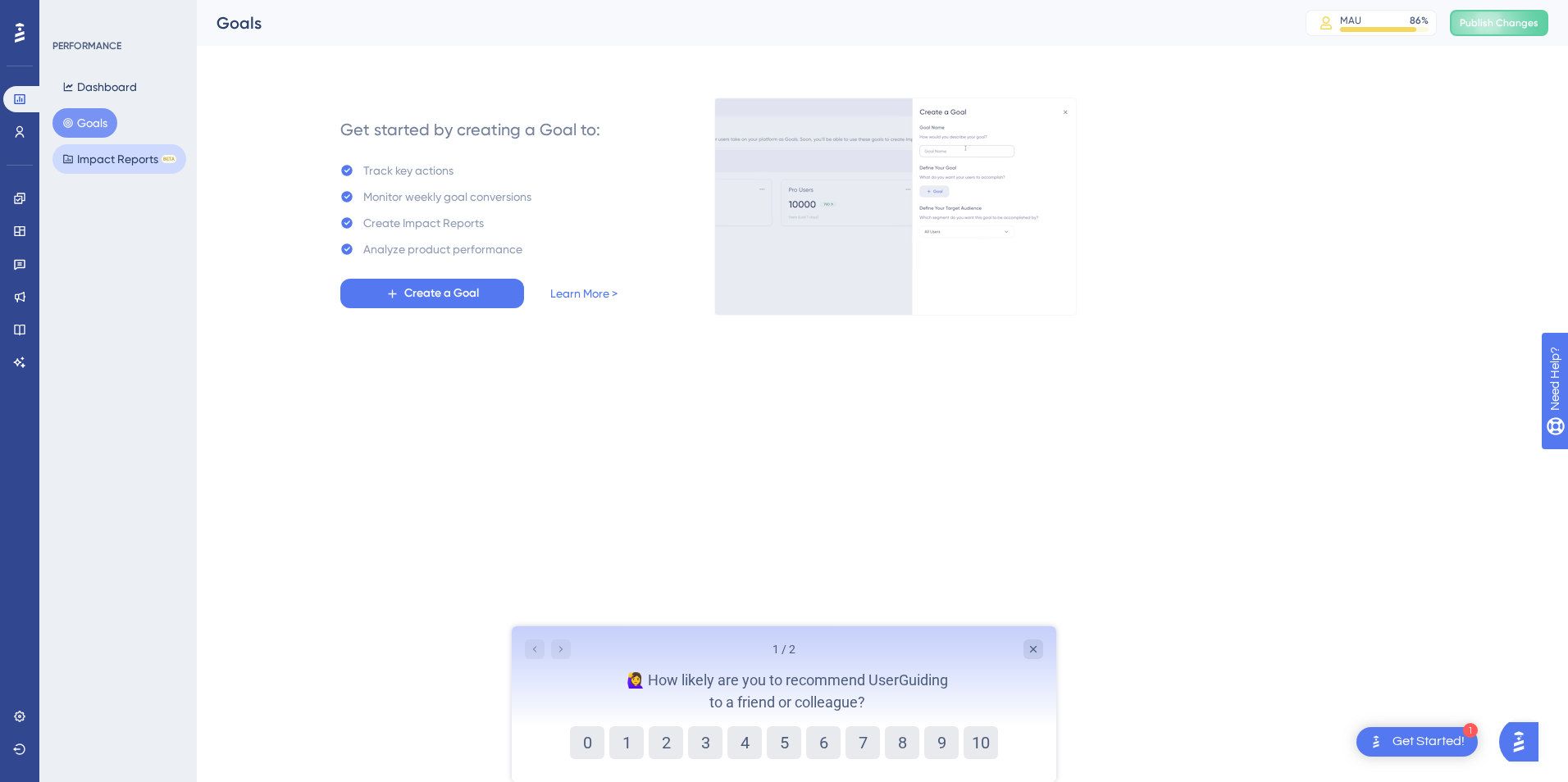
click at [107, 159] on button "Impact Reports BETA" at bounding box center [119, 159] width 134 height 30
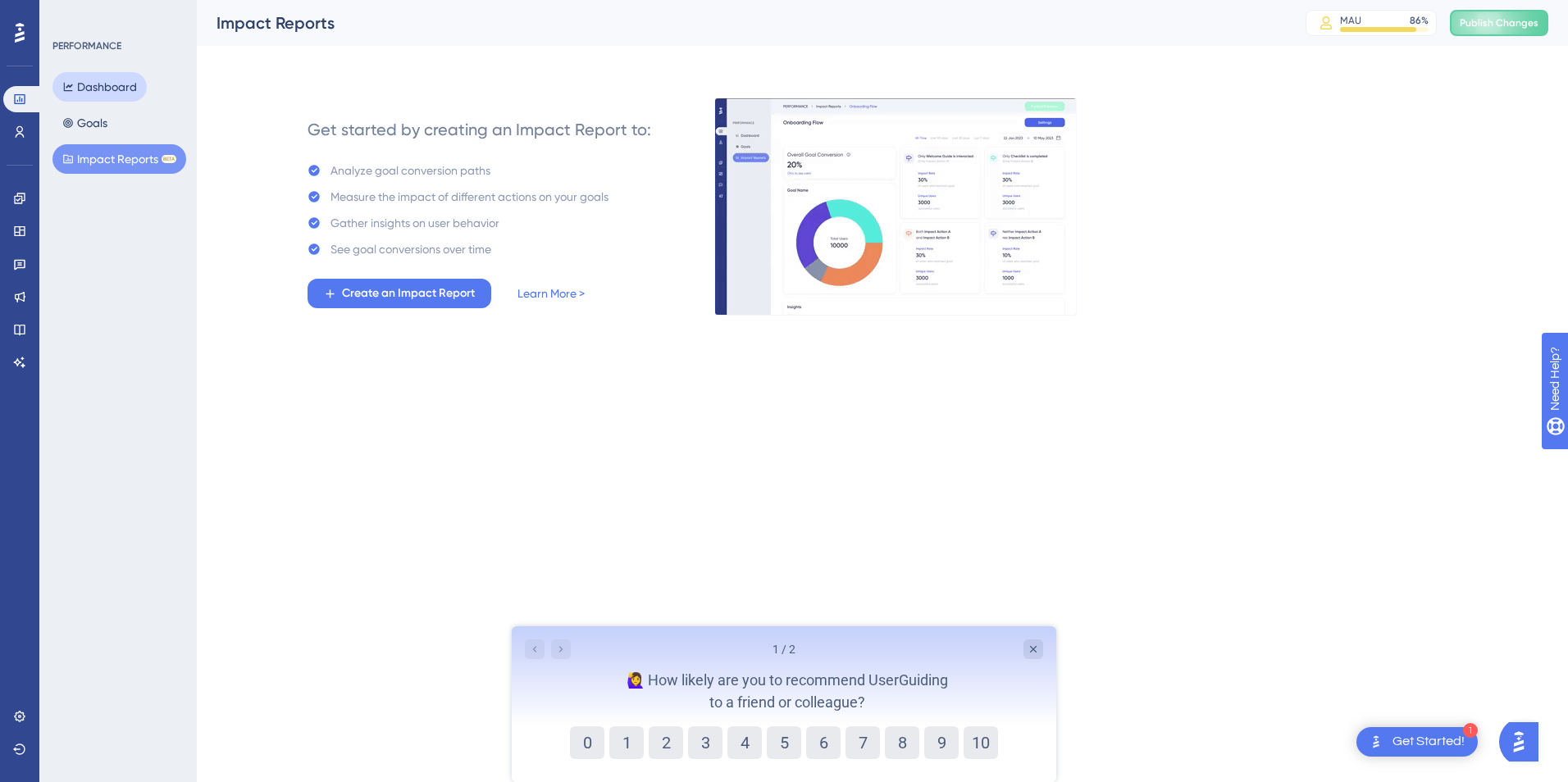
click at [104, 90] on button "Dashboard" at bounding box center [100, 87] width 95 height 30
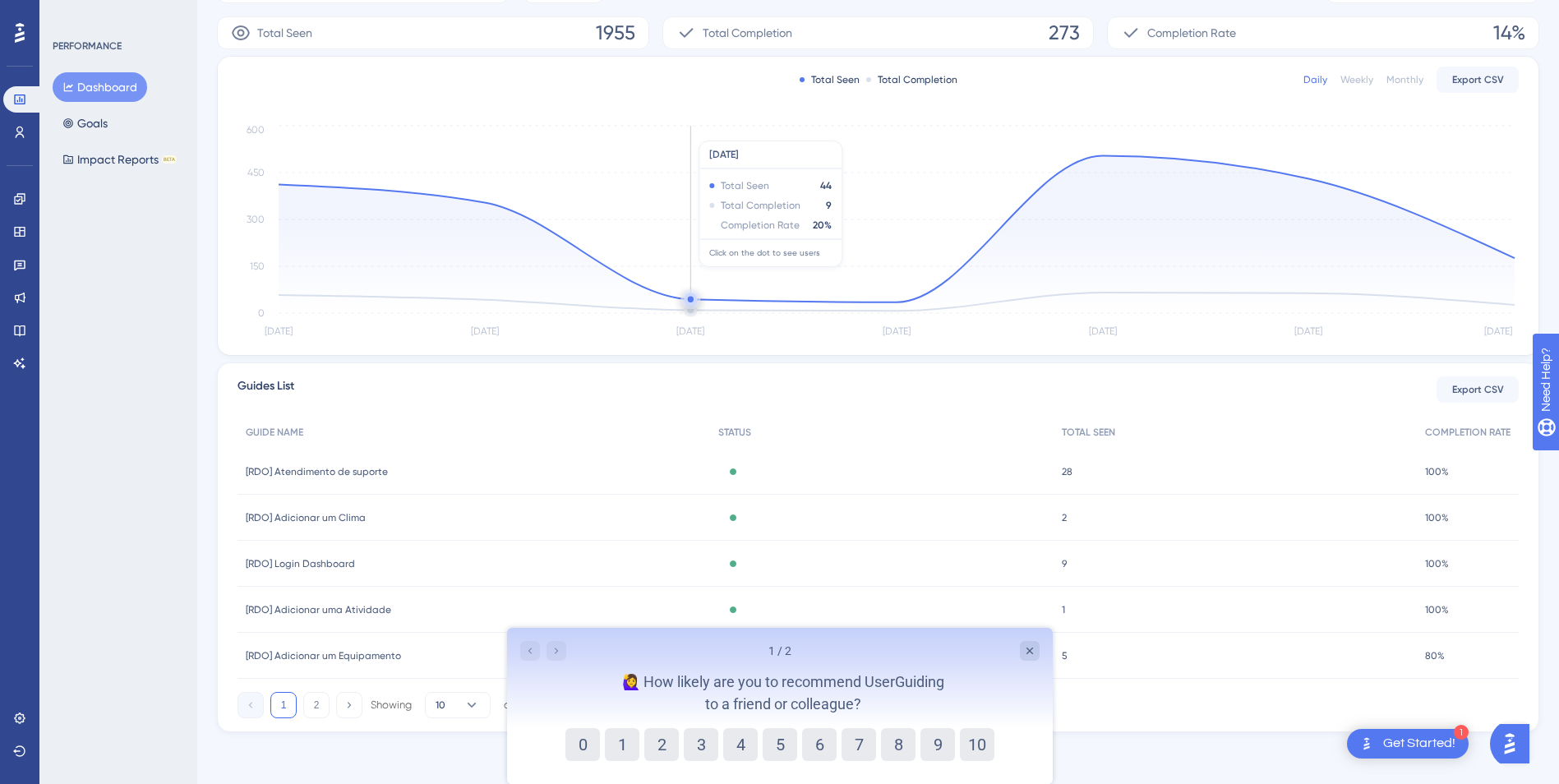
scroll to position [280, 0]
click at [1028, 648] on icon "Close survey" at bounding box center [1029, 650] width 13 height 13
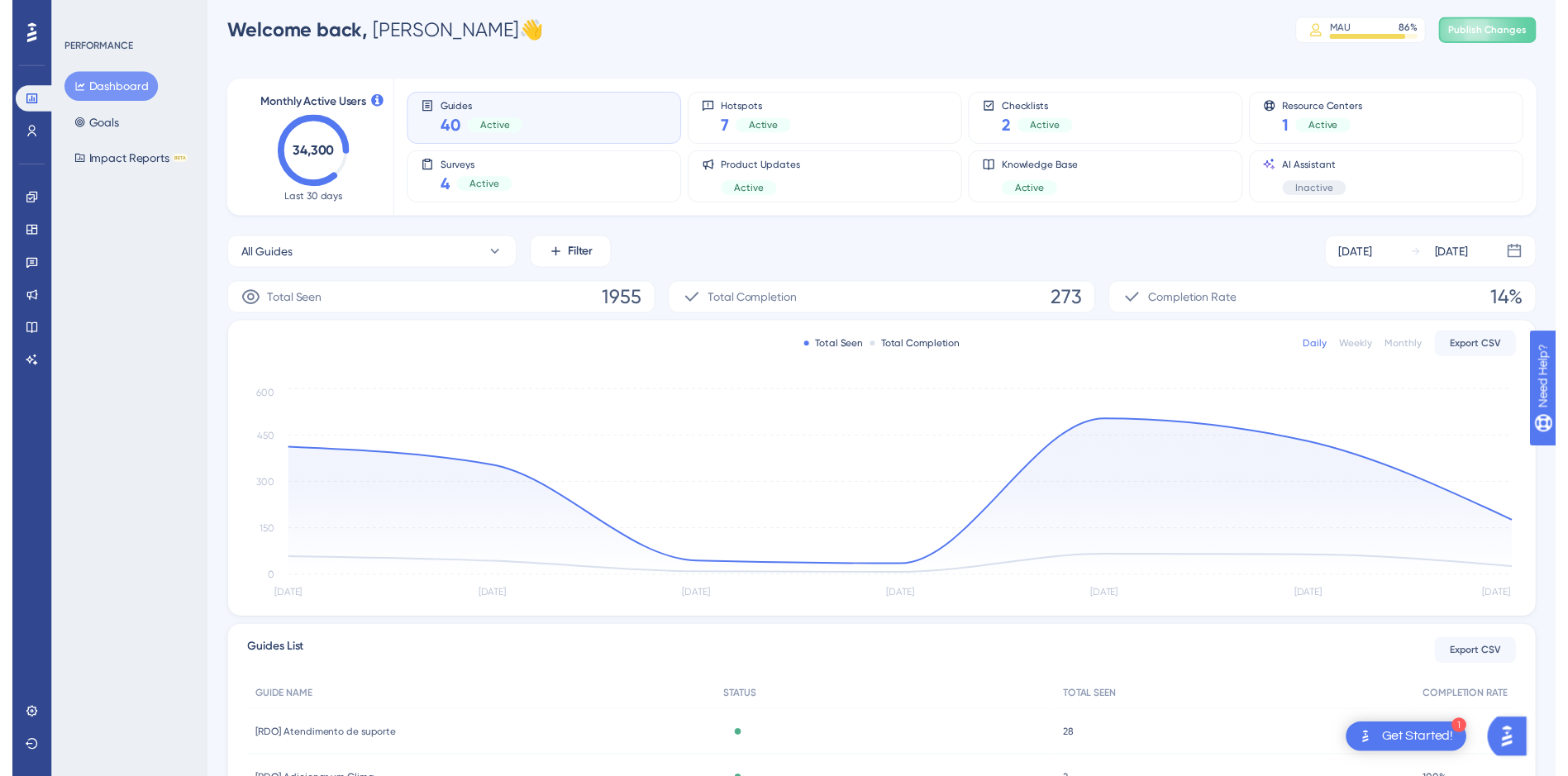
scroll to position [0, 0]
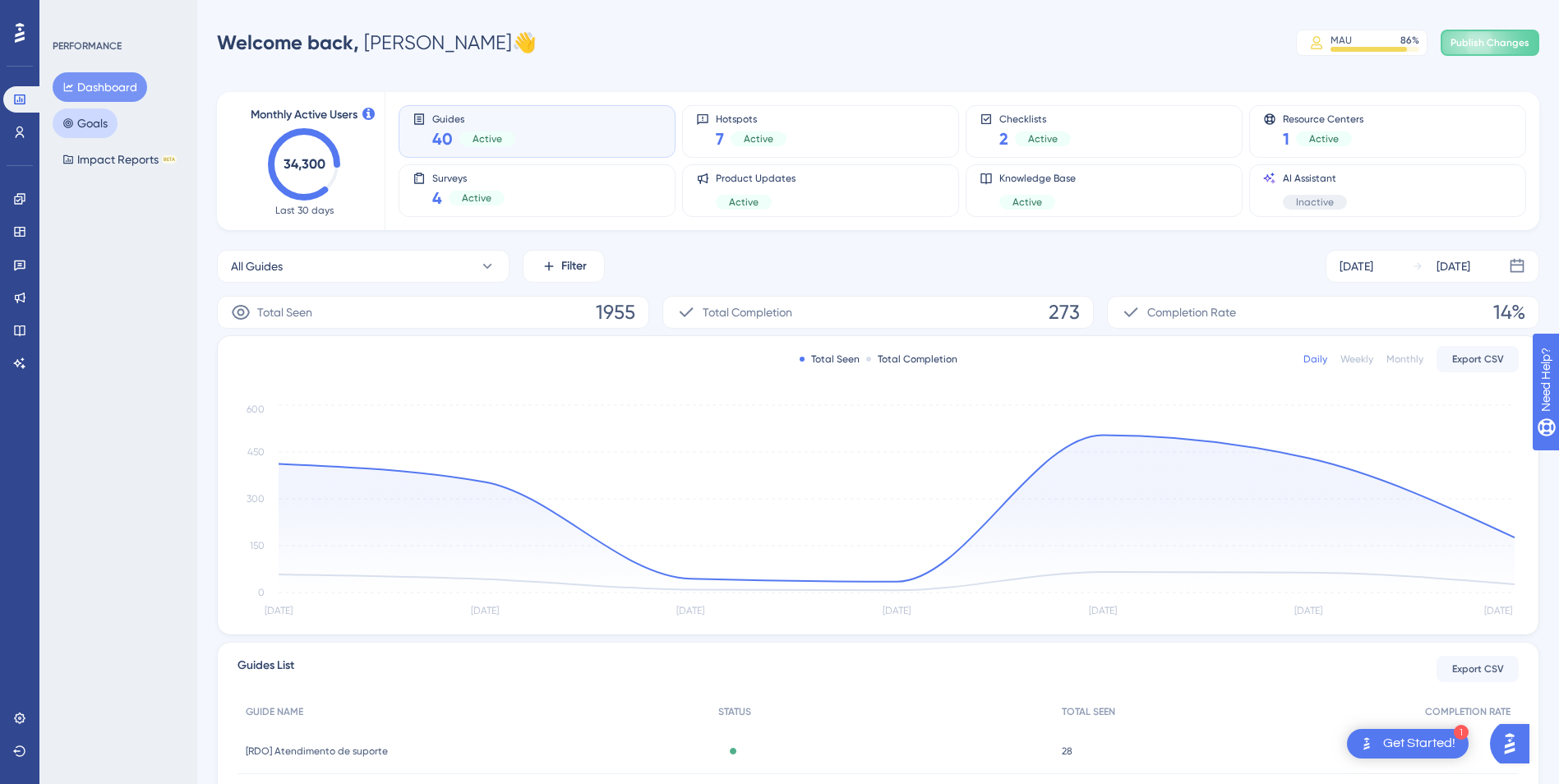
click at [73, 118] on icon at bounding box center [68, 122] width 11 height 11
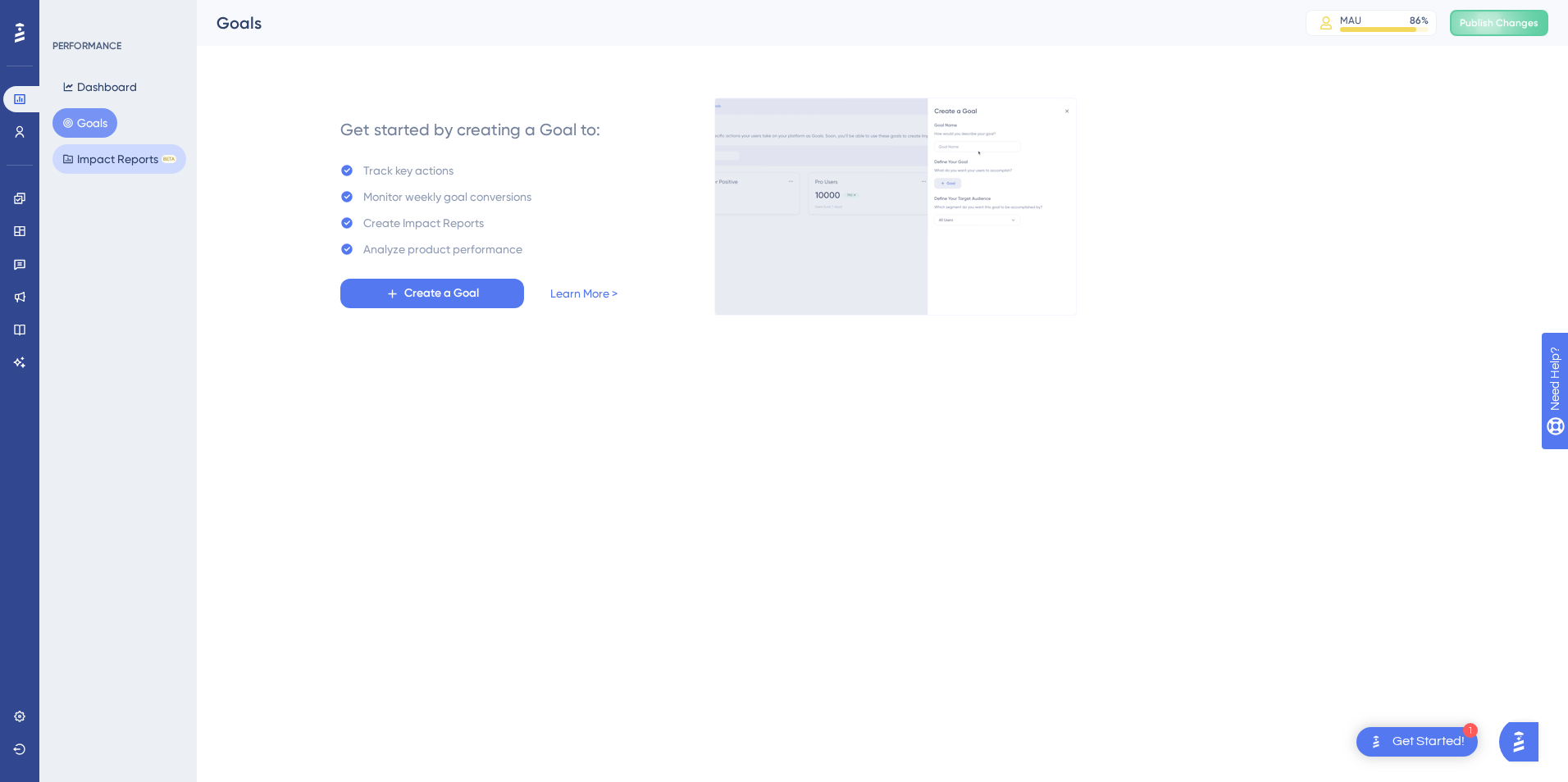
click at [89, 159] on button "Impact Reports BETA" at bounding box center [119, 159] width 134 height 30
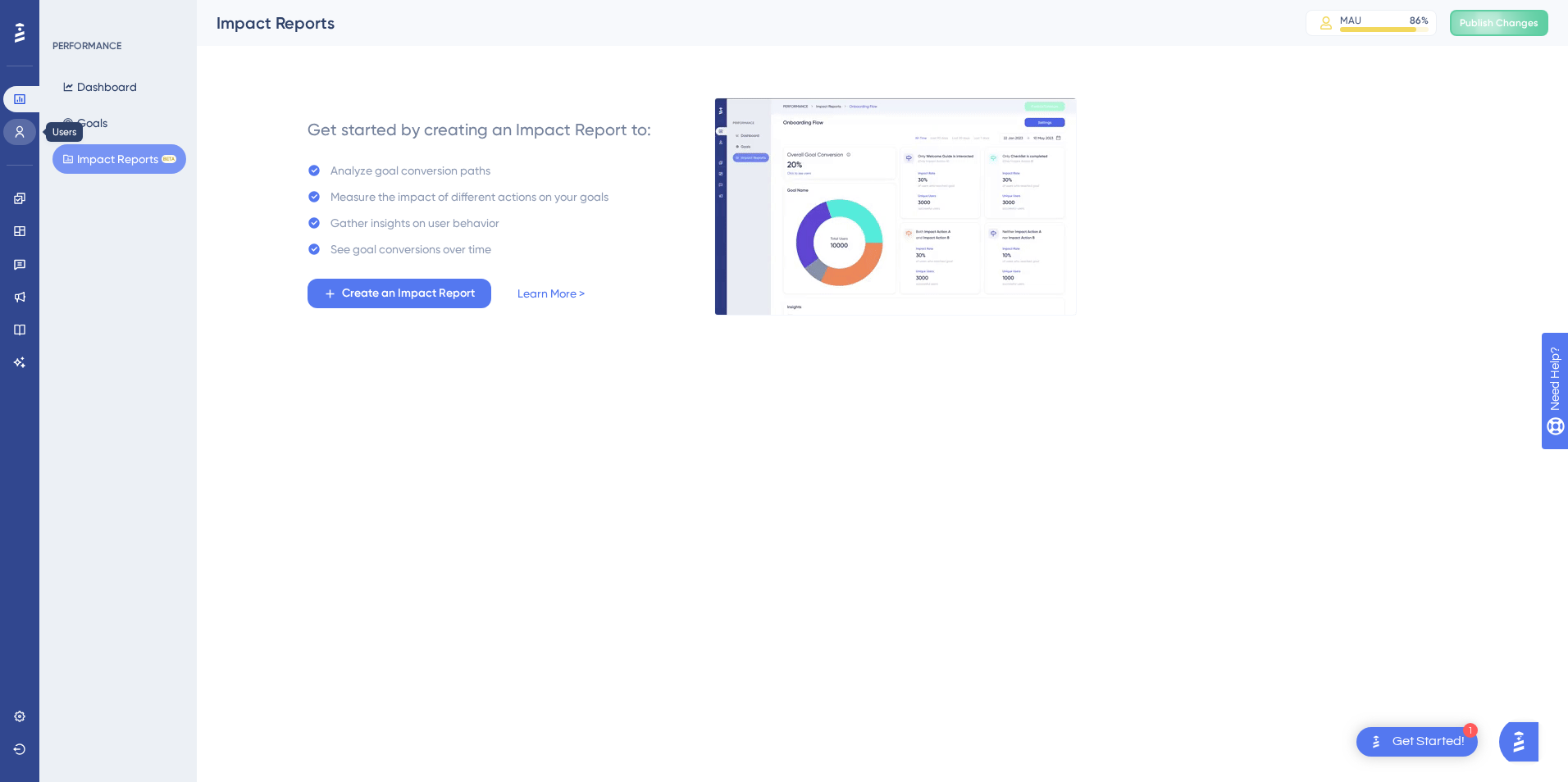
click at [12, 128] on link at bounding box center [20, 131] width 32 height 26
